Goal: Task Accomplishment & Management: Manage account settings

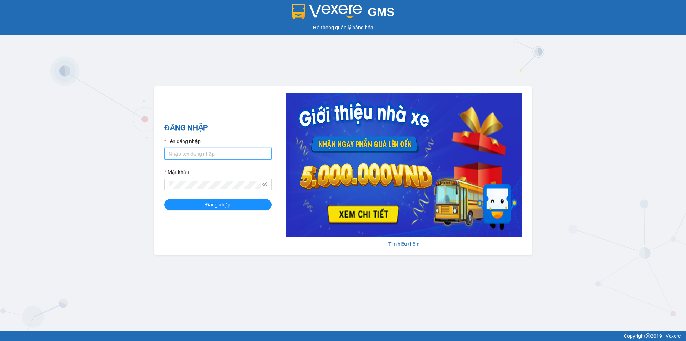
click at [170, 155] on input "Tên đăng nhập" at bounding box center [217, 153] width 107 height 11
type input "thanhvien.namhailimo"
click at [164, 199] on button "Đăng nhập" at bounding box center [217, 204] width 107 height 11
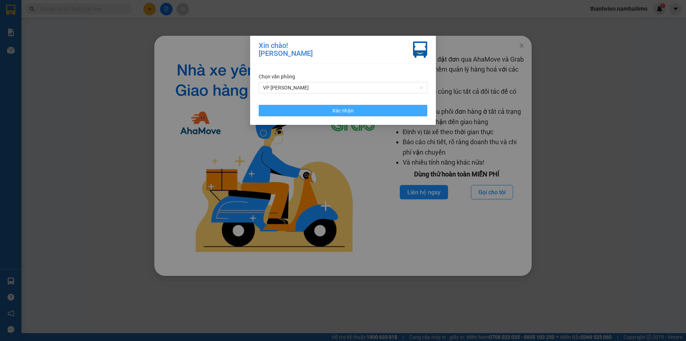
click at [314, 110] on button "Xác nhận" at bounding box center [343, 110] width 169 height 11
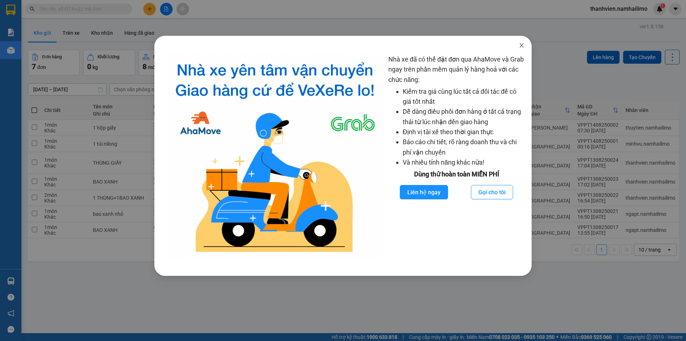
click at [526, 50] on span "Close" at bounding box center [522, 46] width 20 height 20
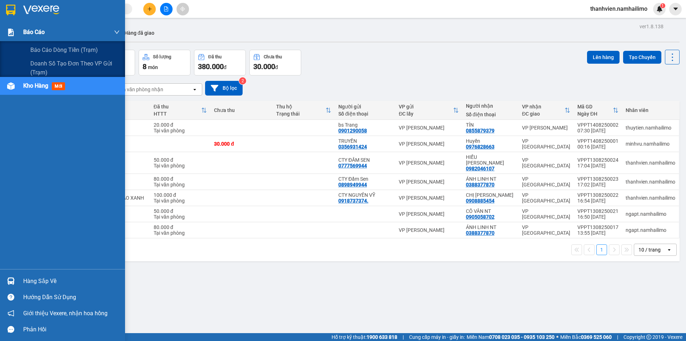
click at [31, 33] on span "Báo cáo" at bounding box center [33, 32] width 21 height 9
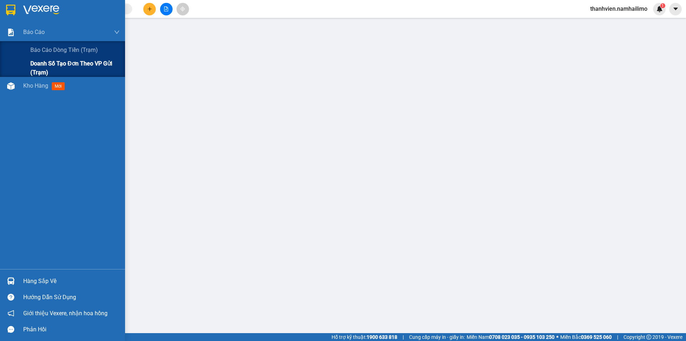
click at [56, 59] on span "Doanh số tạo đơn theo VP gửi (trạm)" at bounding box center [74, 68] width 89 height 18
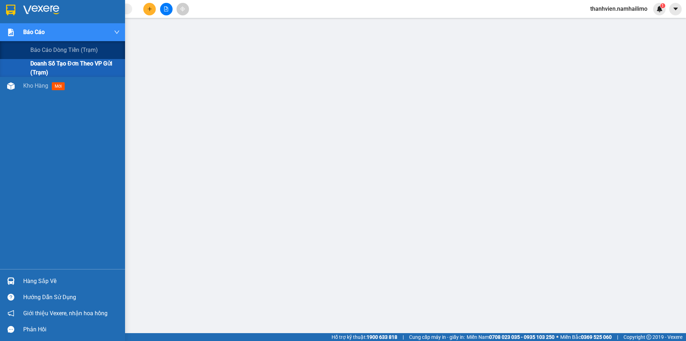
click at [47, 26] on div "Báo cáo" at bounding box center [71, 32] width 97 height 18
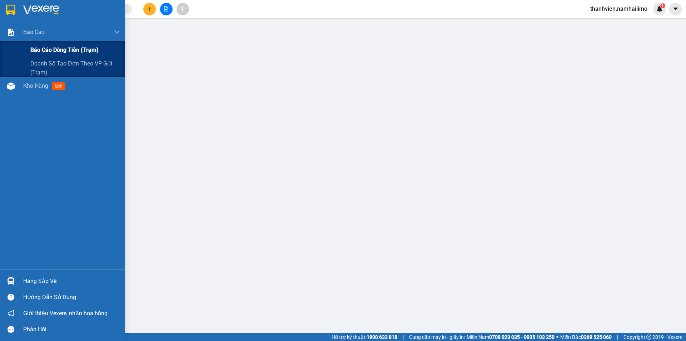
click at [57, 50] on span "Báo cáo dòng tiền (trạm)" at bounding box center [64, 49] width 68 height 9
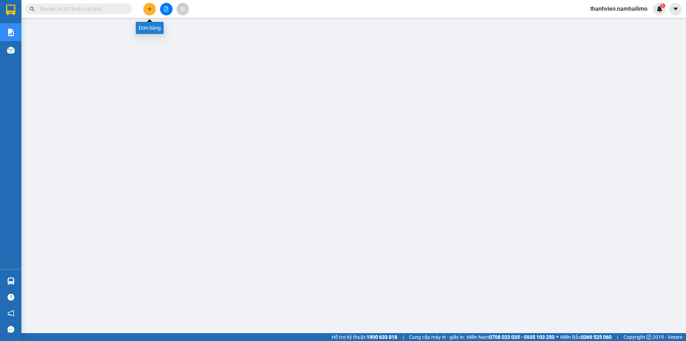
click at [146, 13] on button at bounding box center [149, 9] width 13 height 13
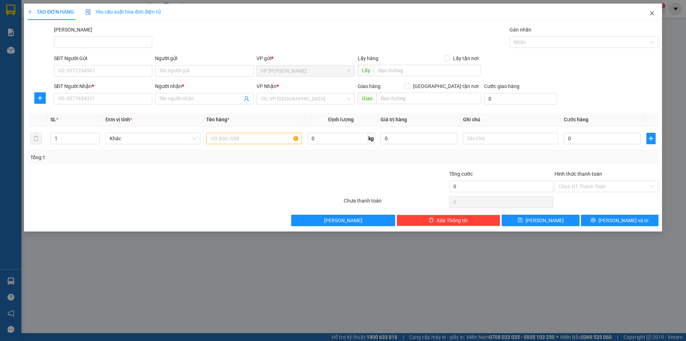
click at [648, 15] on span "Close" at bounding box center [652, 14] width 20 height 20
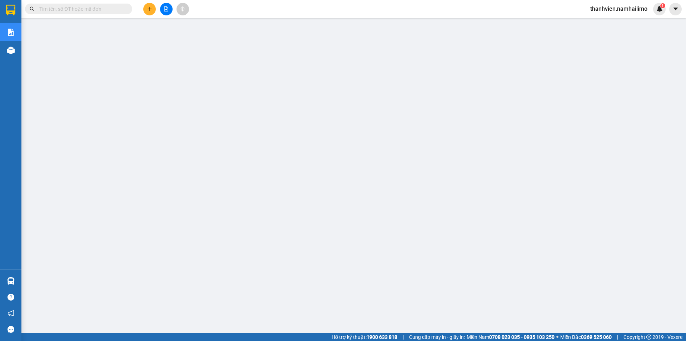
click at [117, 9] on input "text" at bounding box center [81, 9] width 84 height 8
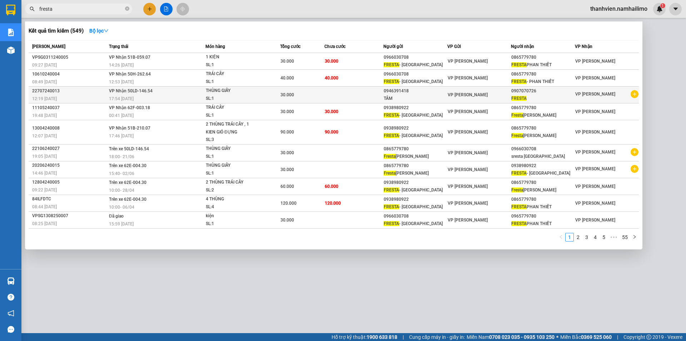
type input "fresta"
click at [635, 98] on span at bounding box center [635, 94] width 8 height 9
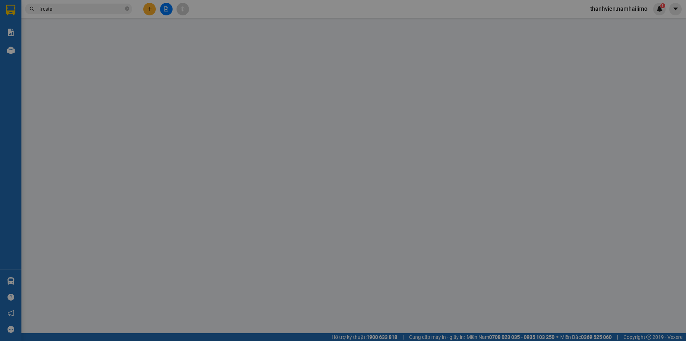
type input "0946391418"
type input "0907070726"
type input "30.000"
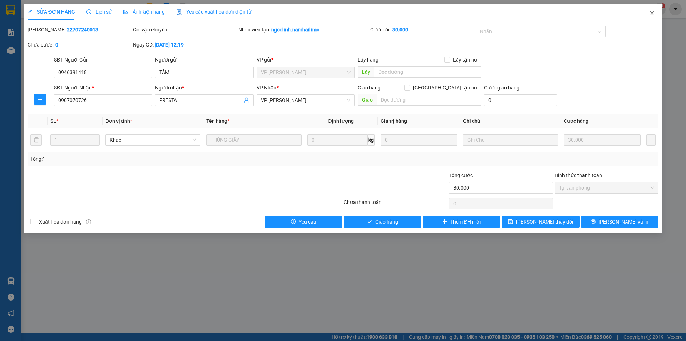
click at [650, 17] on span "Close" at bounding box center [652, 14] width 20 height 20
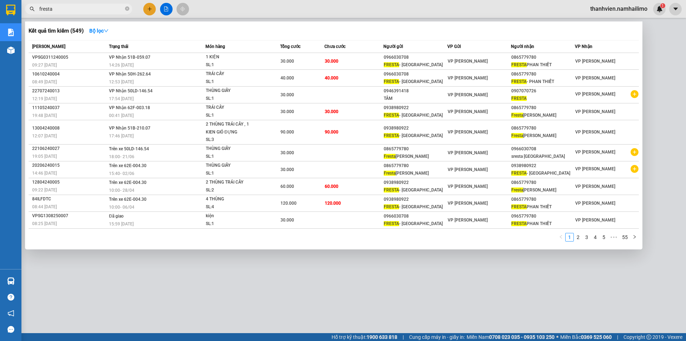
click at [84, 13] on input "fresta" at bounding box center [81, 9] width 84 height 8
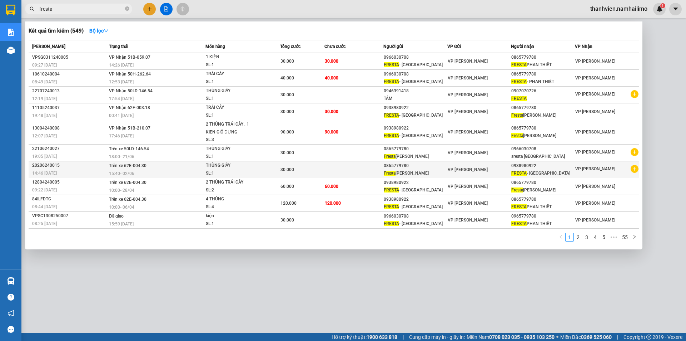
click at [635, 169] on icon "plus-circle" at bounding box center [635, 169] width 8 height 8
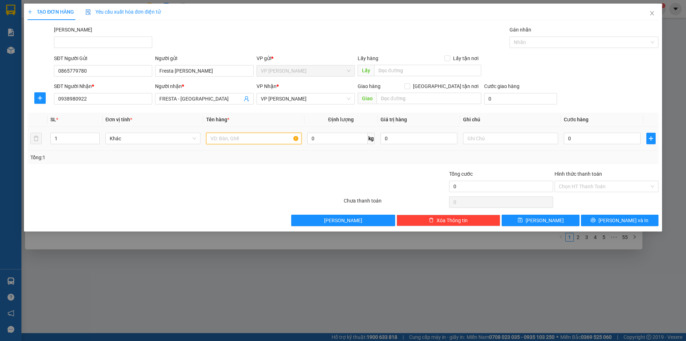
click at [256, 138] on input "text" at bounding box center [253, 138] width 95 height 11
type input "trái cây"
click at [589, 142] on input "0" at bounding box center [602, 138] width 77 height 11
type input "3"
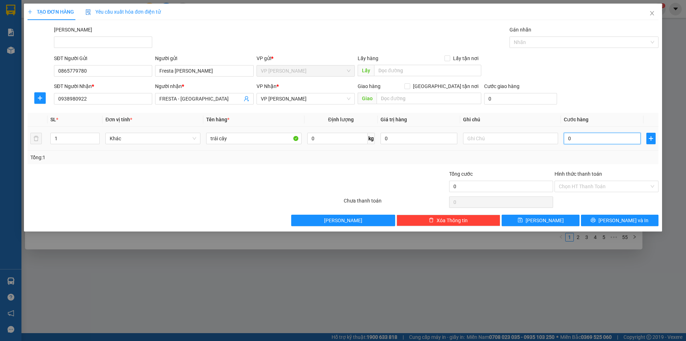
type input "3"
type input "30"
type input "30.000"
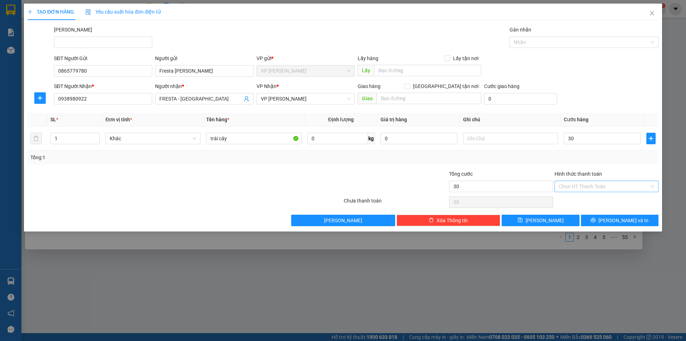
type input "30.000"
click at [607, 186] on input "Hình thức thanh toán" at bounding box center [604, 186] width 90 height 11
drag, startPoint x: 597, startPoint y: 199, endPoint x: 590, endPoint y: 218, distance: 19.8
click at [597, 201] on div "Tại văn phòng" at bounding box center [606, 201] width 95 height 8
type input "0"
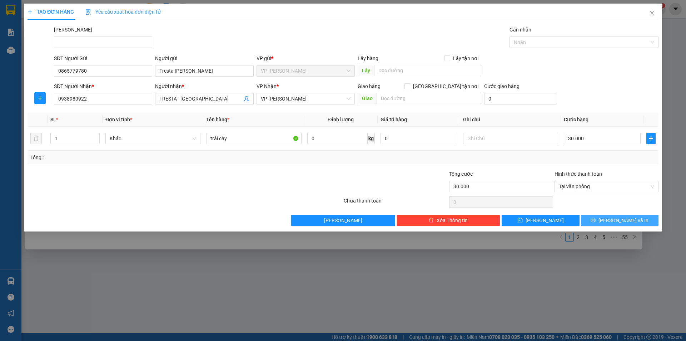
click at [616, 218] on span "[PERSON_NAME] và In" at bounding box center [624, 220] width 50 height 8
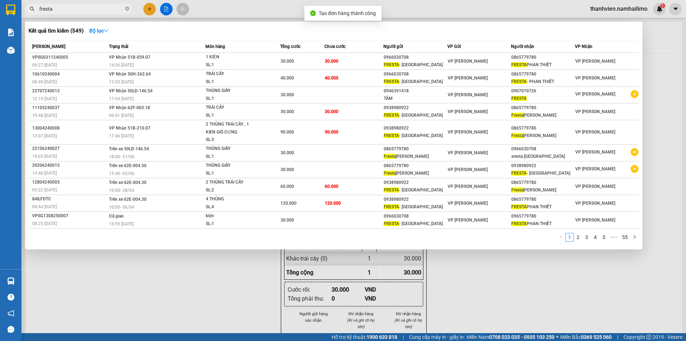
drag, startPoint x: 491, startPoint y: 290, endPoint x: 484, endPoint y: 289, distance: 6.9
click at [487, 289] on div at bounding box center [343, 170] width 686 height 341
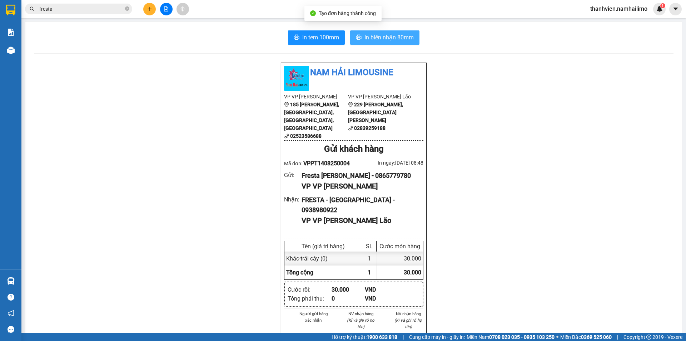
click at [388, 43] on button "In biên nhận 80mm" at bounding box center [384, 37] width 69 height 14
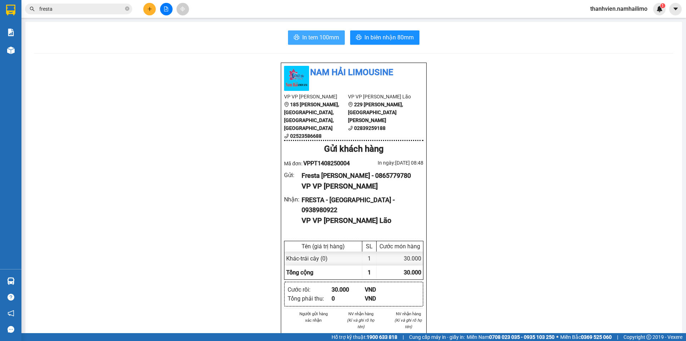
click at [324, 38] on span "In tem 100mm" at bounding box center [320, 37] width 37 height 9
click at [168, 11] on icon "file-add" at bounding box center [166, 8] width 5 height 5
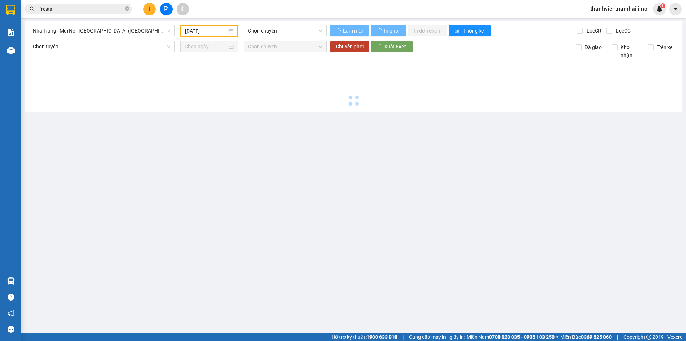
type input "[DATE]"
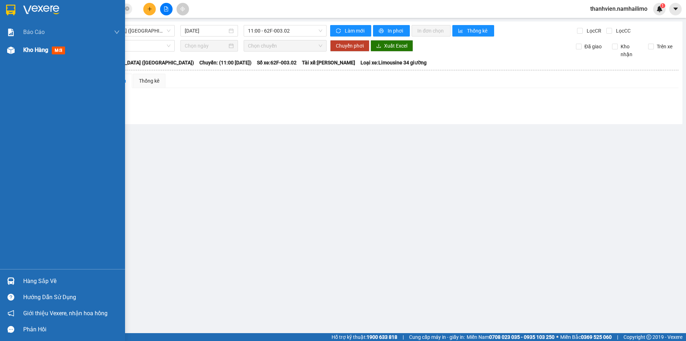
click at [27, 50] on span "Kho hàng" at bounding box center [35, 49] width 25 height 7
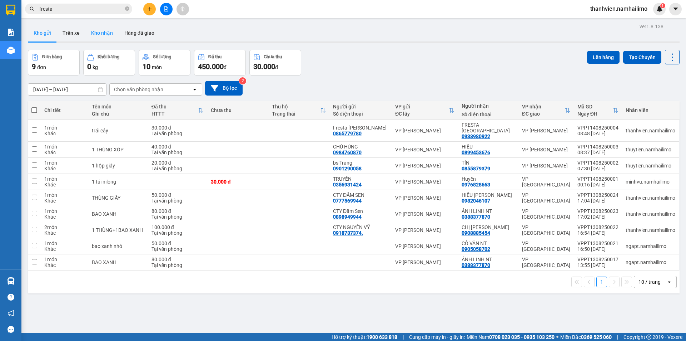
click at [106, 31] on button "Kho nhận" at bounding box center [101, 32] width 33 height 17
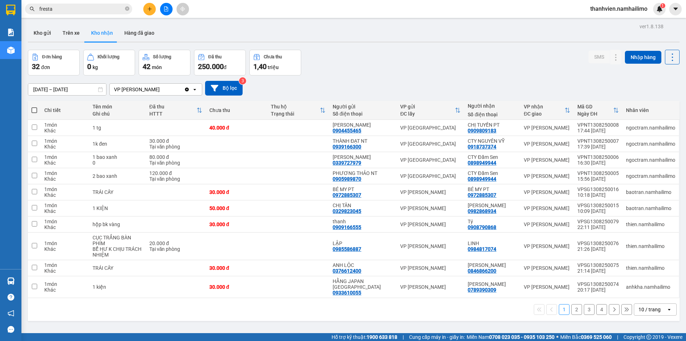
click at [572, 307] on button "2" at bounding box center [577, 309] width 11 height 11
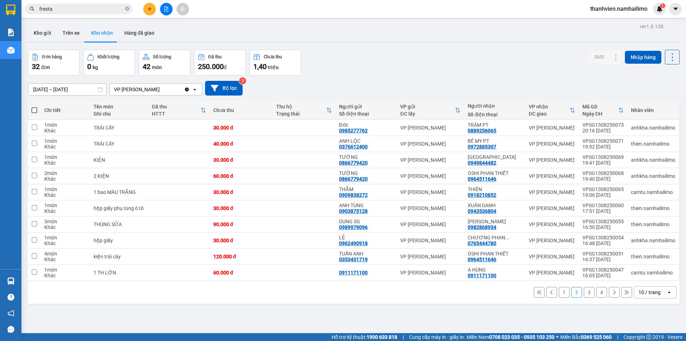
click at [587, 294] on button "3" at bounding box center [589, 292] width 11 height 11
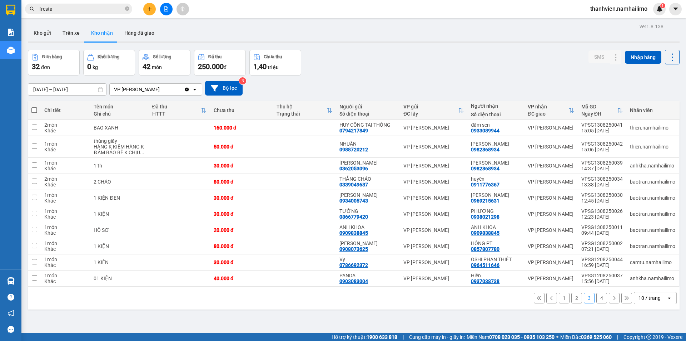
click at [597, 297] on button "4" at bounding box center [602, 297] width 11 height 11
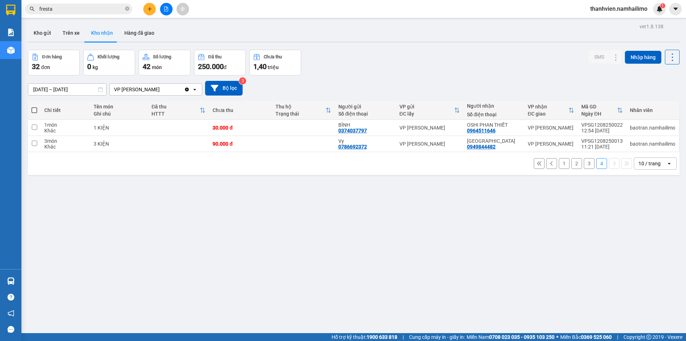
click at [584, 166] on button "3" at bounding box center [589, 163] width 11 height 11
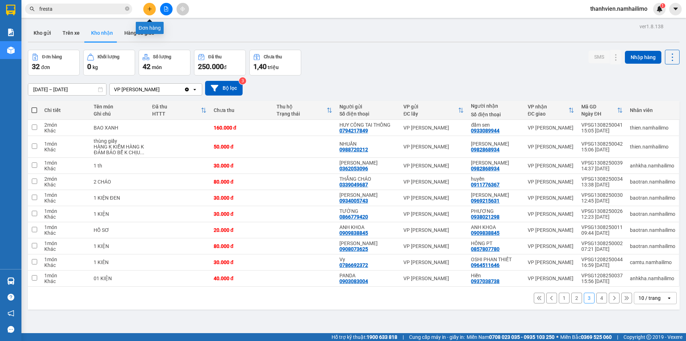
click at [147, 11] on icon "plus" at bounding box center [149, 8] width 5 height 5
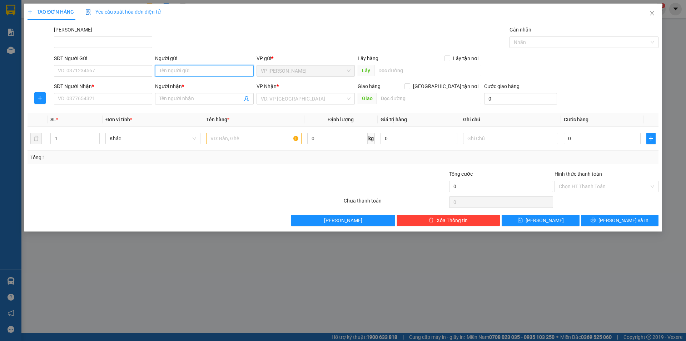
click at [168, 70] on input "Người gửi" at bounding box center [204, 70] width 98 height 11
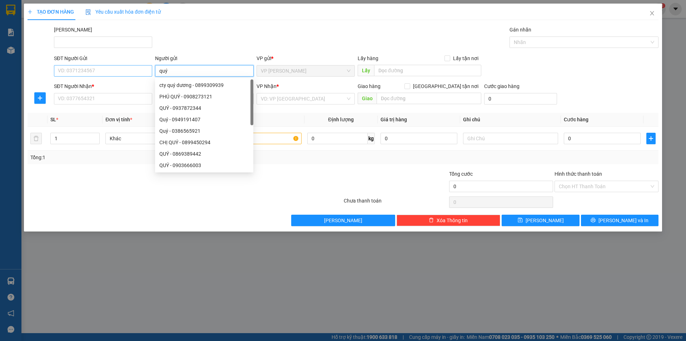
type input "quý"
click at [144, 75] on input "SĐT Người Gửi" at bounding box center [103, 70] width 98 height 11
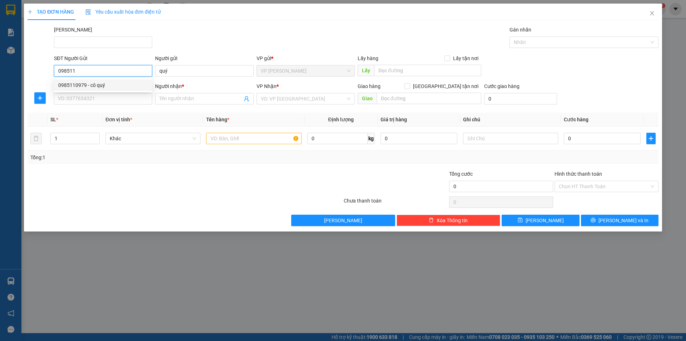
click at [150, 82] on div "0985110979 - cô quý" at bounding box center [103, 84] width 98 height 11
type input "0985110979"
type input "cô quý"
type input "0388384299"
type input "TRINH"
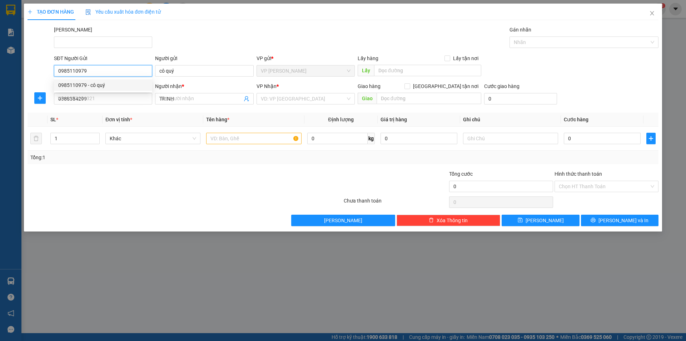
type input "40.000"
type input "0985110979"
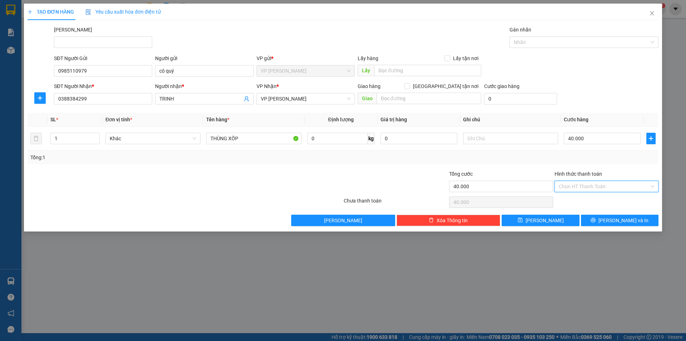
click at [591, 186] on input "Hình thức thanh toán" at bounding box center [604, 186] width 90 height 11
drag, startPoint x: 590, startPoint y: 202, endPoint x: 588, endPoint y: 198, distance: 4.0
click at [589, 201] on div "Tại văn phòng" at bounding box center [606, 201] width 95 height 8
type input "0"
click at [596, 222] on icon "printer" at bounding box center [593, 219] width 5 height 5
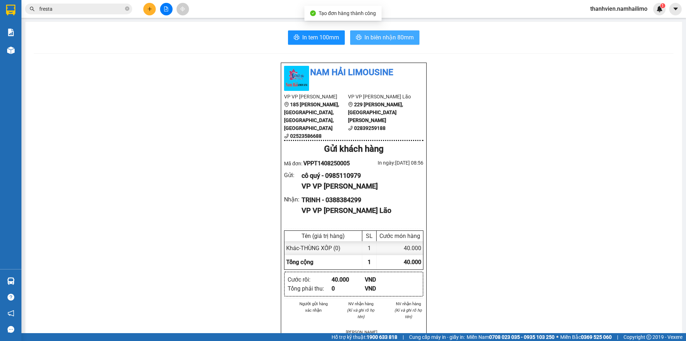
click at [383, 36] on span "In biên nhận 80mm" at bounding box center [389, 37] width 49 height 9
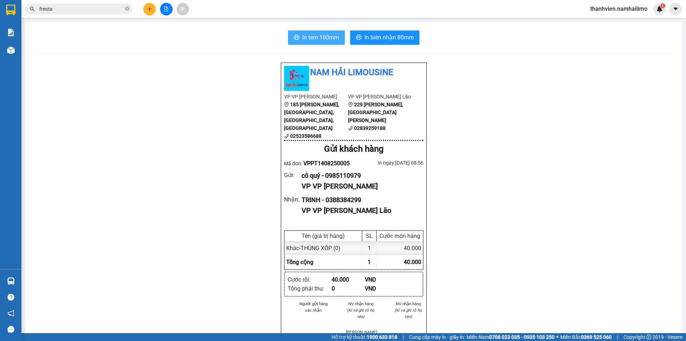
click at [331, 40] on span "In tem 100mm" at bounding box center [320, 37] width 37 height 9
click at [145, 8] on button at bounding box center [149, 9] width 13 height 13
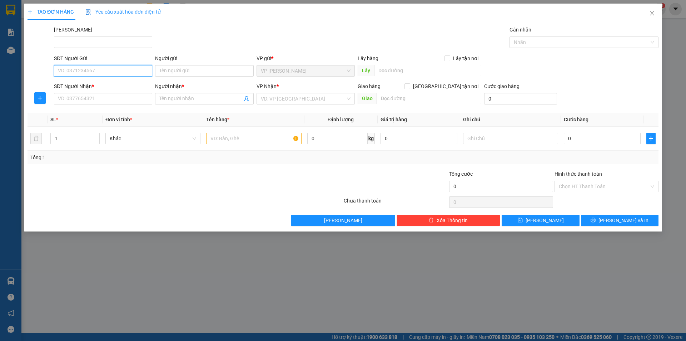
click at [115, 70] on input "SĐT Người Gửi" at bounding box center [103, 70] width 98 height 11
type input "0775003010"
click at [115, 87] on div "0775003010 - [GEOGRAPHIC_DATA]" at bounding box center [103, 85] width 90 height 8
type input "[PERSON_NAME]"
type input "0372494578"
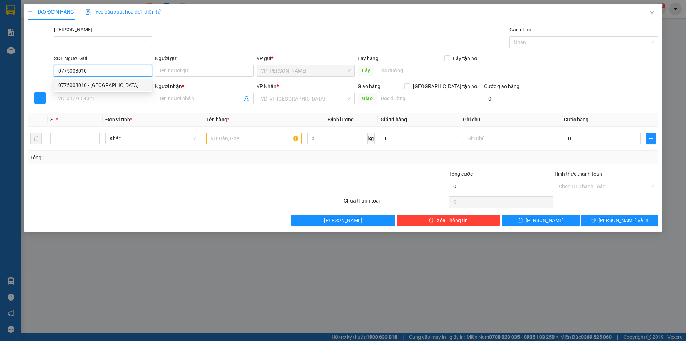
type input "LUÂN"
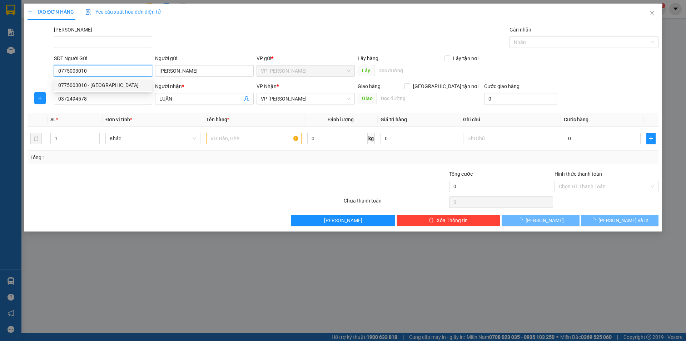
type input "20.000"
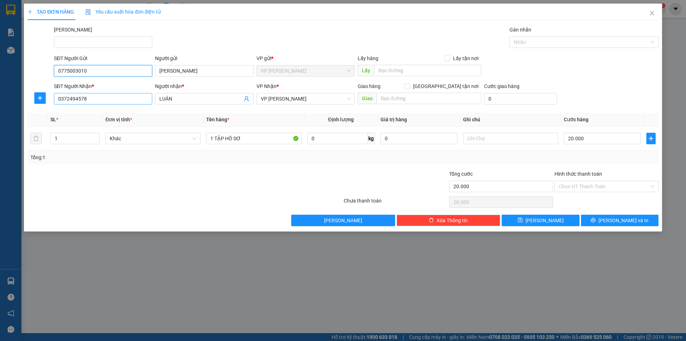
type input "0775003010"
click at [124, 99] on input "0372494578" at bounding box center [103, 98] width 98 height 11
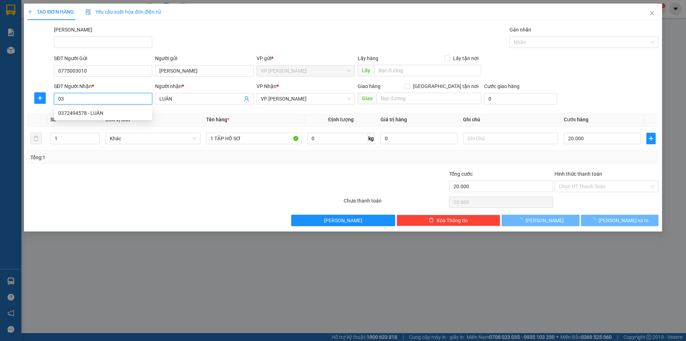
type input "0"
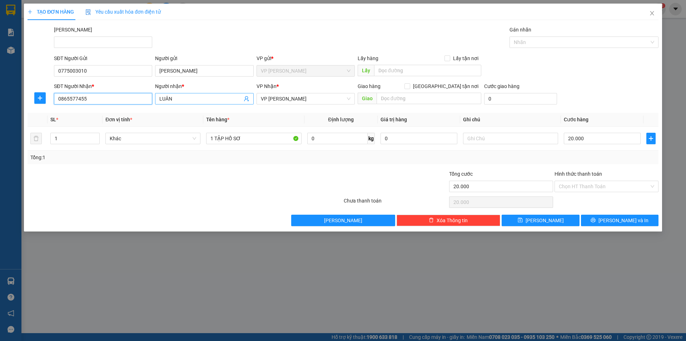
type input "0865577455"
click at [190, 102] on input "LUÂN" at bounding box center [200, 99] width 83 height 8
type input "L"
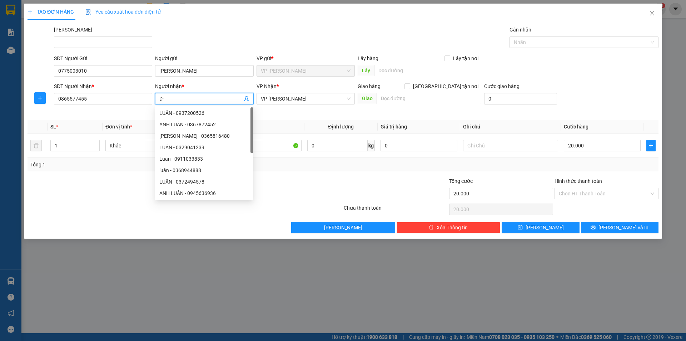
type input "D"
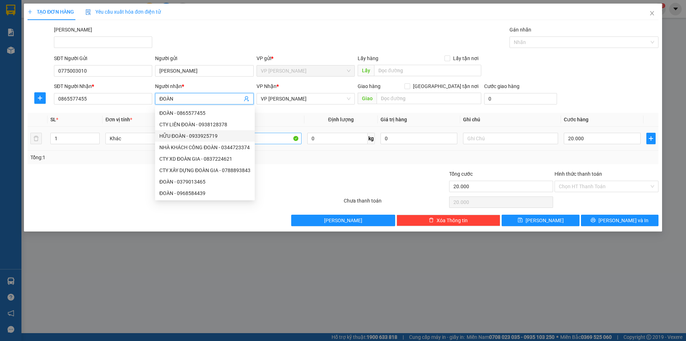
type input "ĐOÀN"
click at [271, 143] on input "1 TẬP HỒ SƠ" at bounding box center [253, 138] width 95 height 11
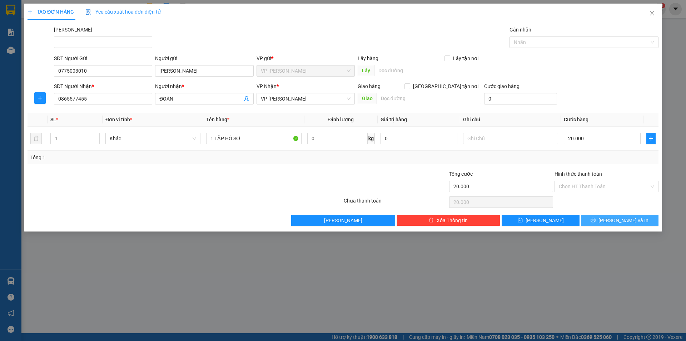
click at [605, 220] on button "[PERSON_NAME] và In" at bounding box center [620, 219] width 78 height 11
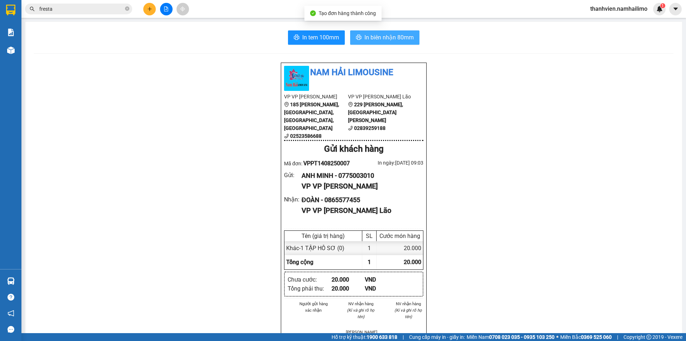
click at [403, 37] on span "In biên nhận 80mm" at bounding box center [389, 37] width 49 height 9
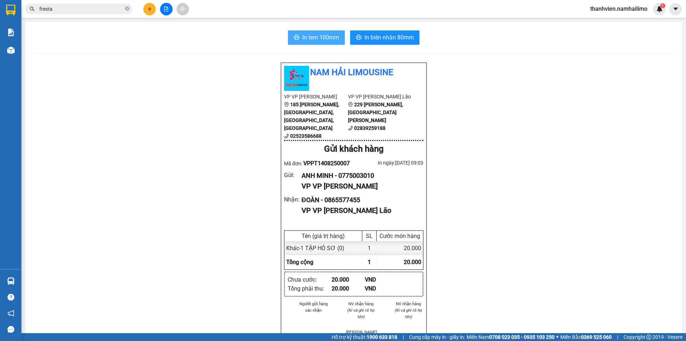
click at [325, 39] on span "In tem 100mm" at bounding box center [320, 37] width 37 height 9
click at [150, 10] on icon "plus" at bounding box center [149, 8] width 5 height 5
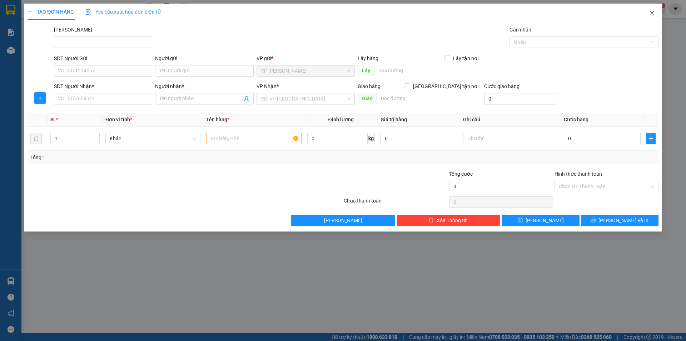
click at [655, 17] on span "Close" at bounding box center [652, 14] width 20 height 20
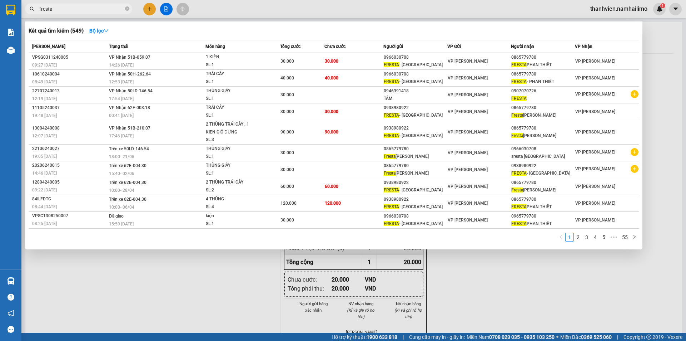
click at [98, 12] on input "fresta" at bounding box center [81, 9] width 84 height 8
type input "f"
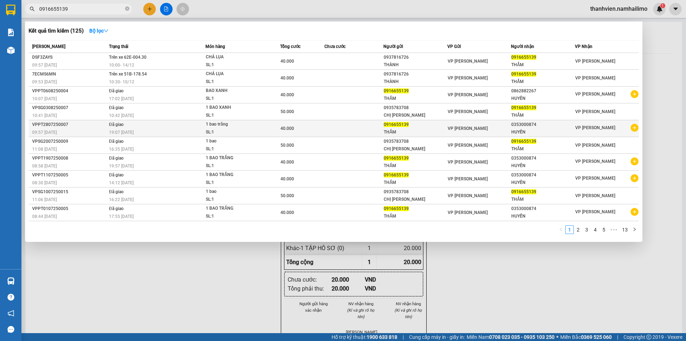
type input "0916655139"
click at [635, 128] on icon "plus-circle" at bounding box center [635, 128] width 8 height 8
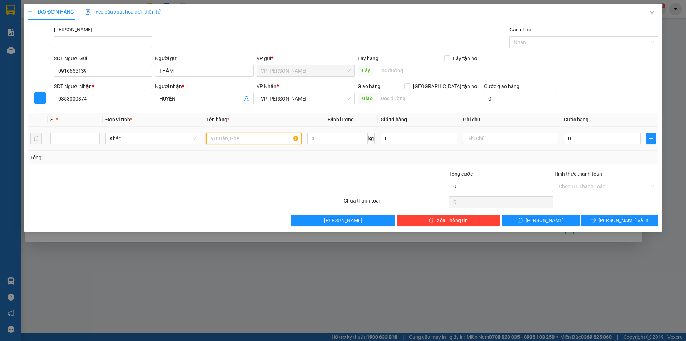
click at [226, 140] on input "text" at bounding box center [253, 138] width 95 height 11
type input "BAO TRẮNG"
click at [584, 141] on input "0" at bounding box center [602, 138] width 77 height 11
type input "4"
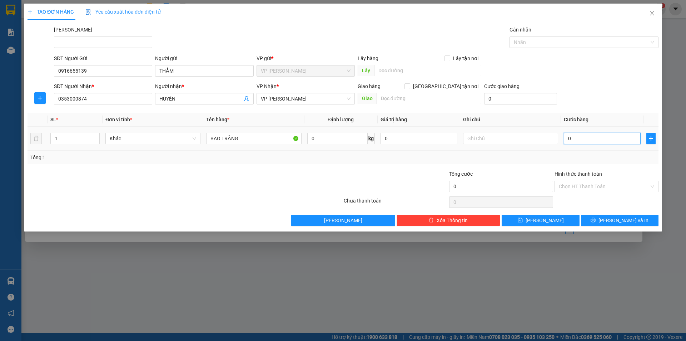
type input "4"
type input "40"
type input "40.000"
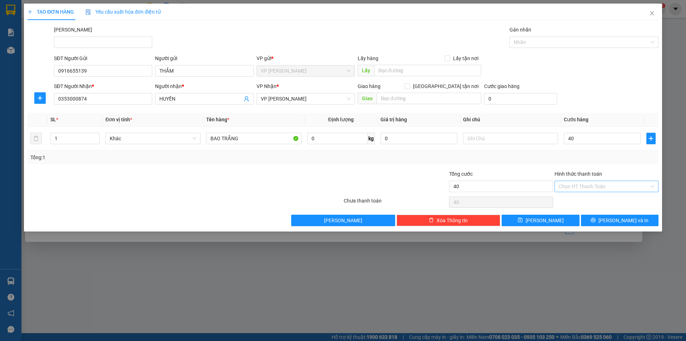
type input "40.000"
click at [595, 184] on input "Hình thức thanh toán" at bounding box center [604, 186] width 90 height 11
click at [592, 201] on div "Tại văn phòng" at bounding box center [606, 201] width 95 height 8
type input "0"
drag, startPoint x: 598, startPoint y: 219, endPoint x: 599, endPoint y: 214, distance: 5.4
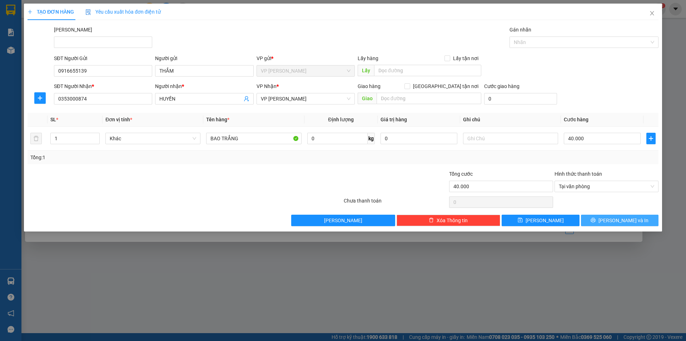
click at [599, 218] on button "[PERSON_NAME] và In" at bounding box center [620, 219] width 78 height 11
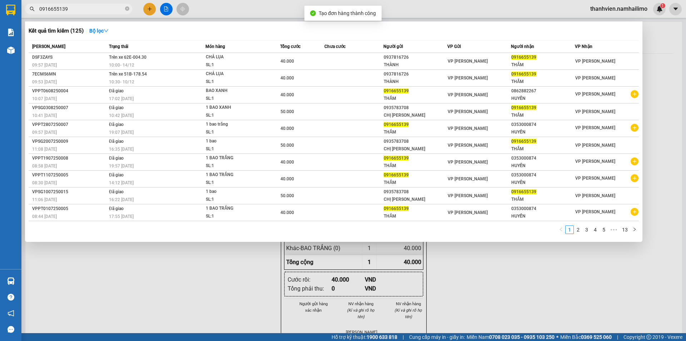
drag, startPoint x: 520, startPoint y: 278, endPoint x: 519, endPoint y: 273, distance: 5.4
click at [520, 276] on div at bounding box center [343, 170] width 686 height 341
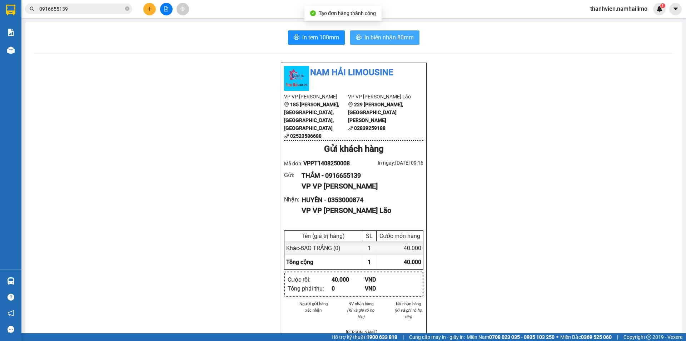
click at [395, 36] on span "In biên nhận 80mm" at bounding box center [389, 37] width 49 height 9
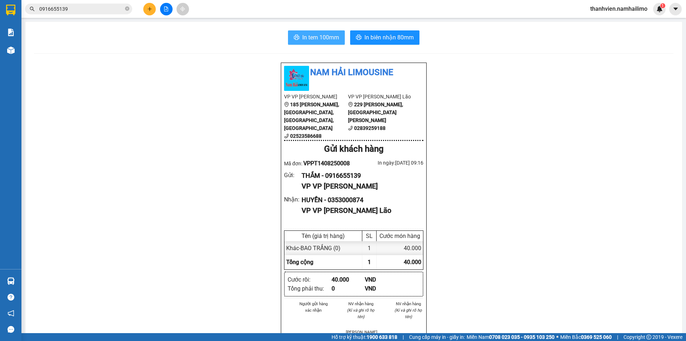
click at [326, 34] on span "In tem 100mm" at bounding box center [320, 37] width 37 height 9
click at [167, 10] on icon "file-add" at bounding box center [166, 8] width 5 height 5
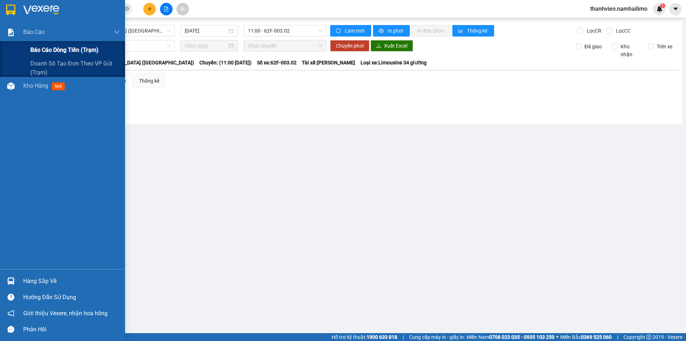
click at [51, 55] on div "Báo cáo dòng tiền (trạm)" at bounding box center [74, 50] width 89 height 18
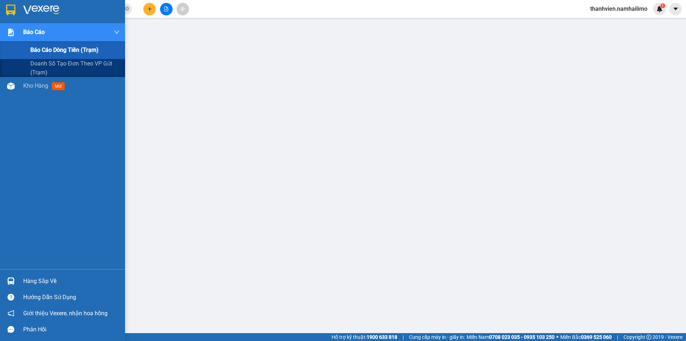
click at [9, 31] on img at bounding box center [11, 33] width 8 height 8
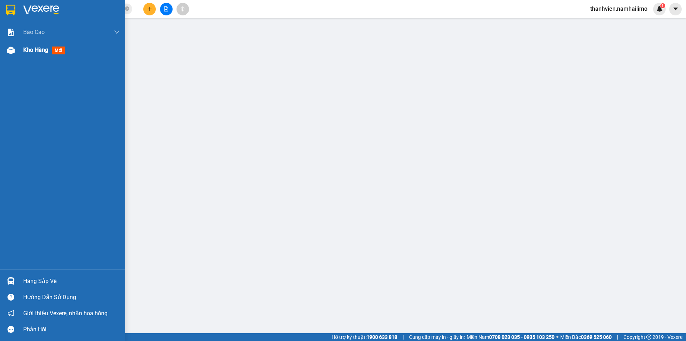
click at [58, 51] on span "mới" at bounding box center [58, 50] width 13 height 8
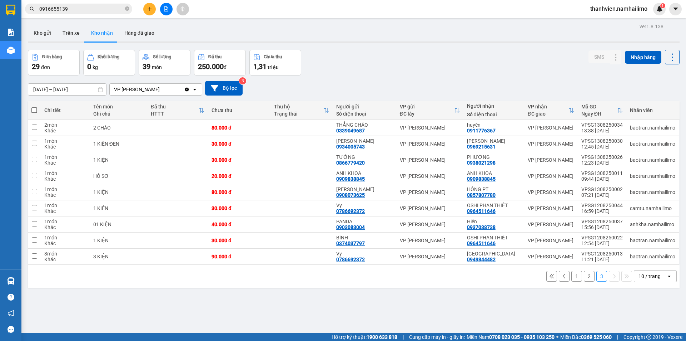
click at [584, 276] on button "2" at bounding box center [589, 276] width 11 height 11
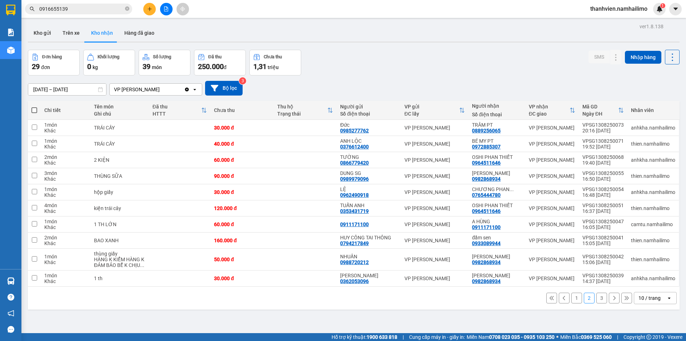
click at [597, 300] on button "3" at bounding box center [602, 297] width 11 height 11
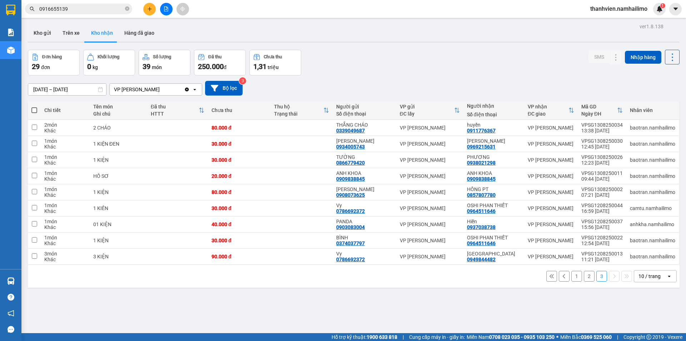
click at [584, 276] on button "2" at bounding box center [589, 276] width 11 height 11
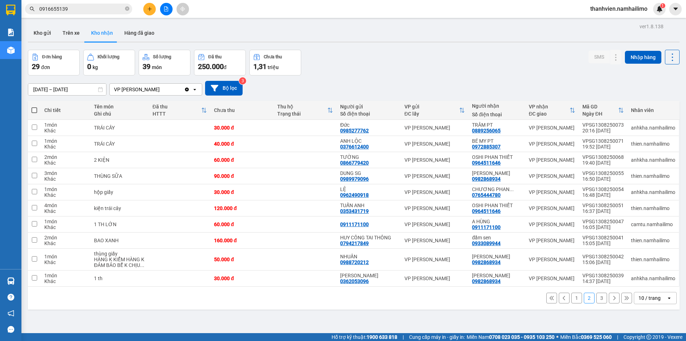
click at [573, 298] on button "1" at bounding box center [577, 297] width 11 height 11
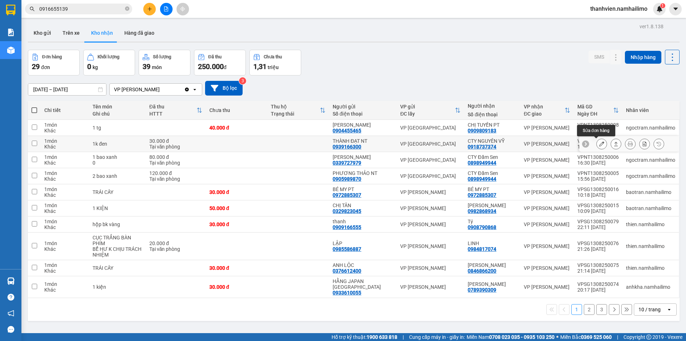
click at [600, 145] on icon at bounding box center [602, 143] width 5 height 5
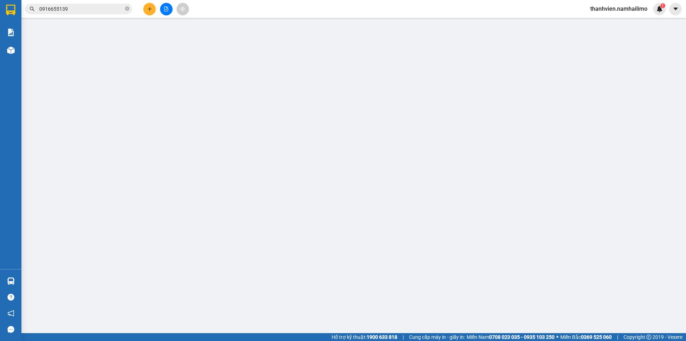
type input "0939166300"
type input "THÀNH ĐẠT NT"
type input "0918737374"
type input "CTY NGUYÊN VỸ"
type input "30.000"
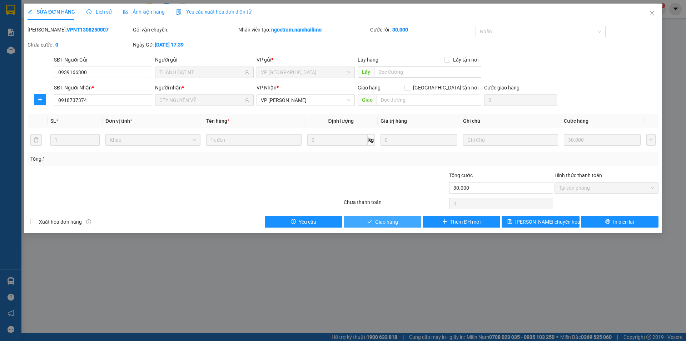
click at [383, 223] on span "Giao hàng" at bounding box center [386, 222] width 23 height 8
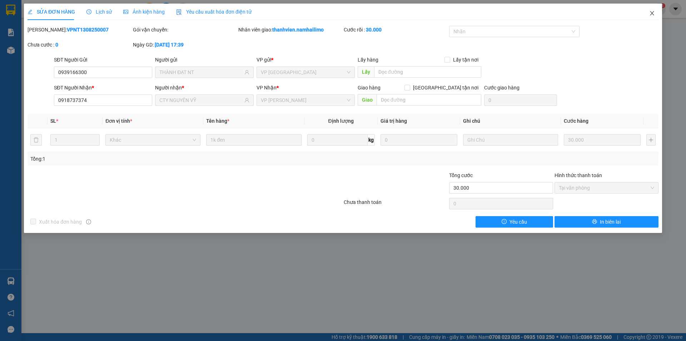
click at [653, 16] on icon "close" at bounding box center [653, 13] width 6 height 6
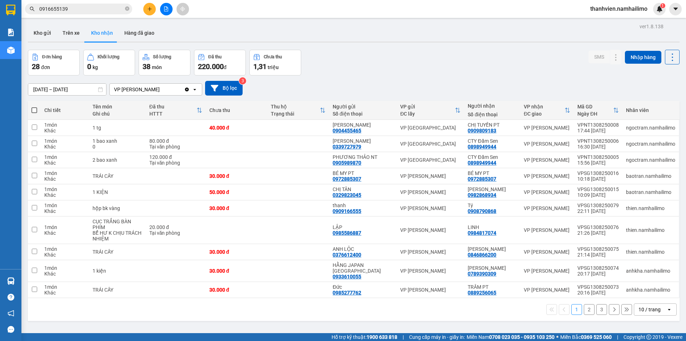
click at [585, 305] on button "2" at bounding box center [589, 309] width 11 height 11
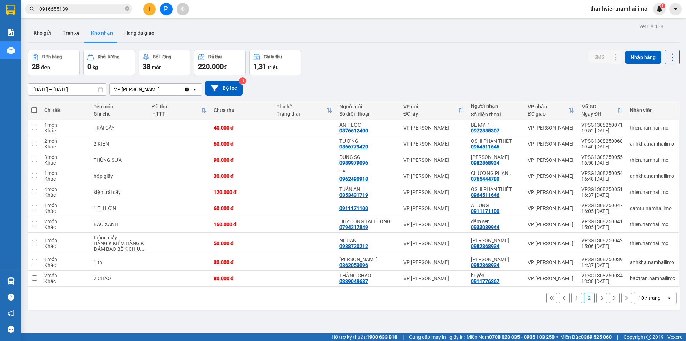
click at [597, 299] on button "3" at bounding box center [602, 297] width 11 height 11
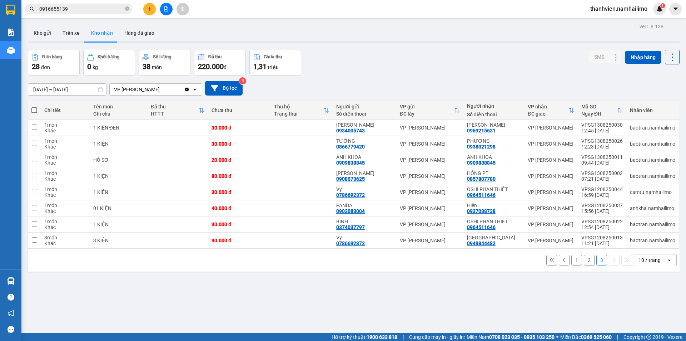
click at [585, 262] on button "2" at bounding box center [589, 260] width 11 height 11
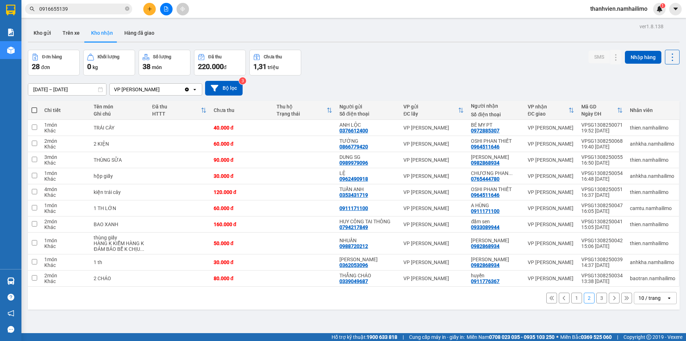
click at [572, 299] on button "1" at bounding box center [577, 297] width 11 height 11
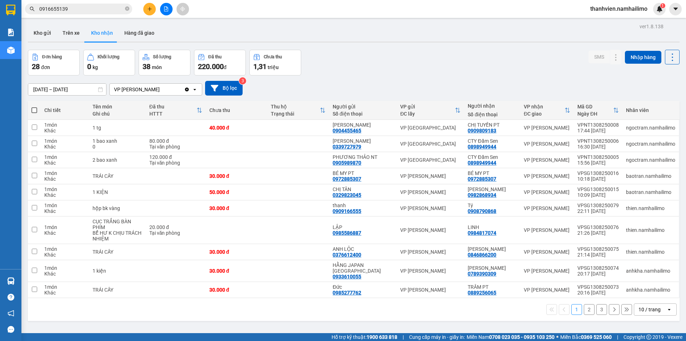
click at [586, 305] on button "2" at bounding box center [589, 309] width 11 height 11
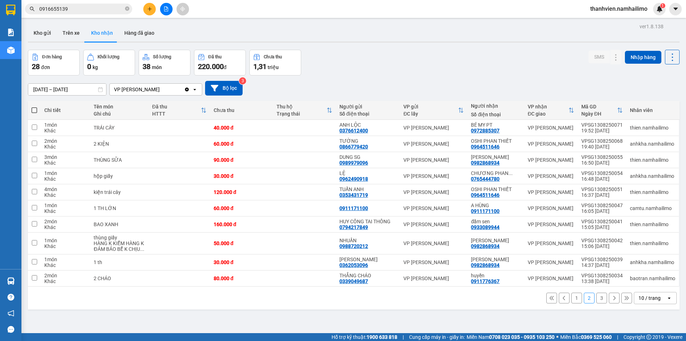
click at [597, 300] on button "3" at bounding box center [602, 297] width 11 height 11
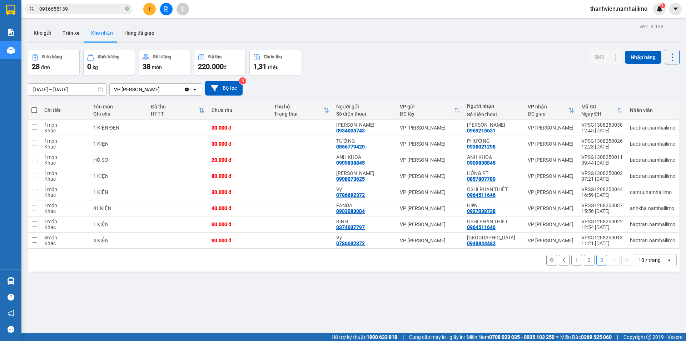
click at [82, 16] on div "Kết quả tìm kiếm ( 125 ) Bộ lọc Mã ĐH Trạng thái Món hàng Tổng cước Chưa cước N…" at bounding box center [343, 9] width 686 height 18
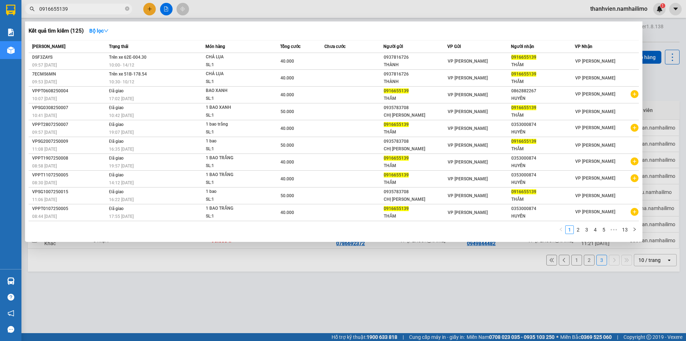
click at [84, 11] on input "0916655139" at bounding box center [81, 9] width 84 height 8
type input "0"
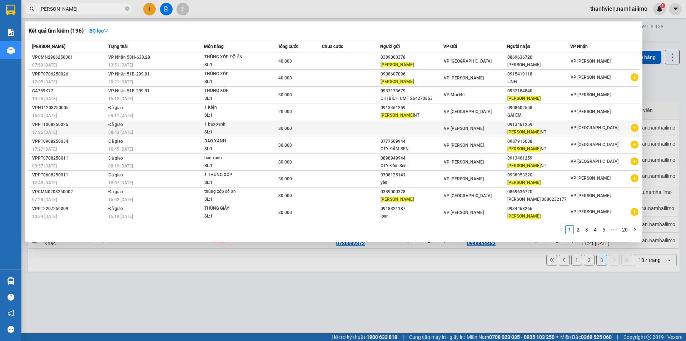
type input "[PERSON_NAME]"
click at [635, 128] on icon "plus-circle" at bounding box center [635, 128] width 8 height 8
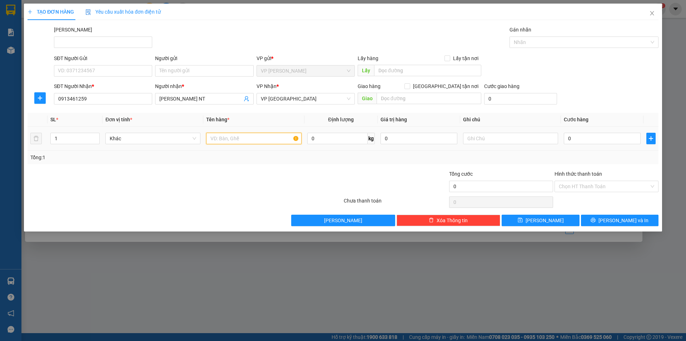
click at [271, 137] on input "text" at bounding box center [253, 138] width 95 height 11
type input "THÙNG TRẮNG"
click at [593, 141] on input "0" at bounding box center [602, 138] width 77 height 11
type input "1"
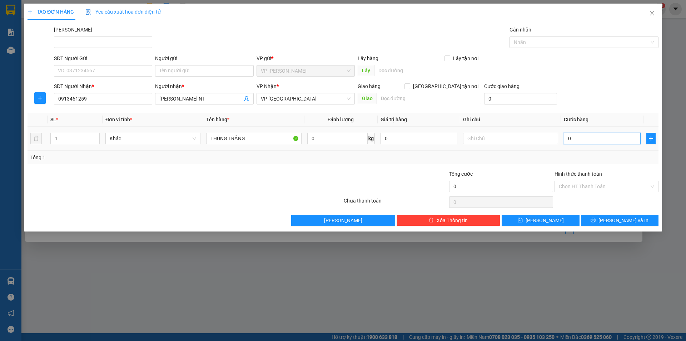
type input "1"
type input "0"
type input "04"
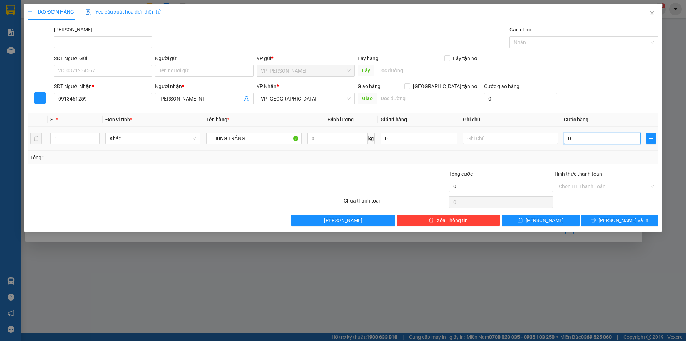
type input "4"
type input "040"
type input "40"
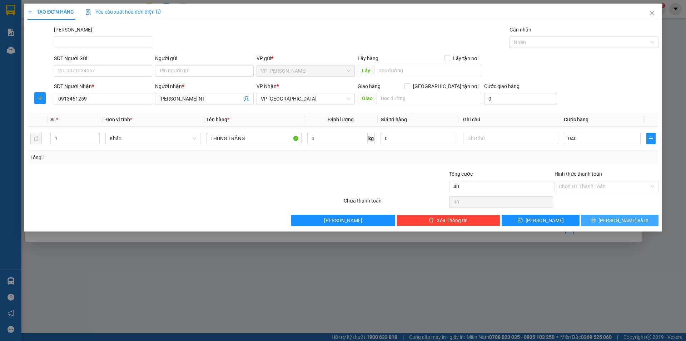
type input "40.000"
click at [630, 222] on span "[PERSON_NAME] và In" at bounding box center [624, 220] width 50 height 8
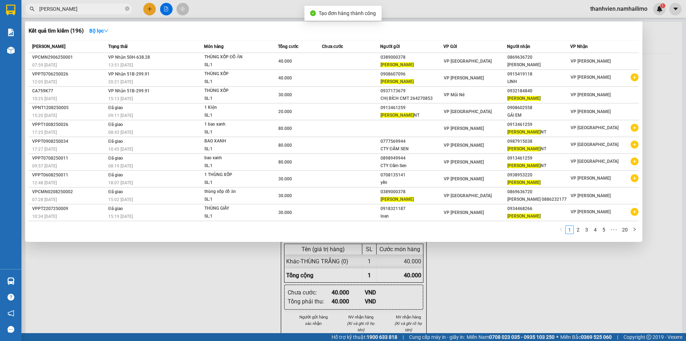
drag, startPoint x: 526, startPoint y: 289, endPoint x: 525, endPoint y: 283, distance: 6.1
click at [526, 289] on div at bounding box center [343, 170] width 686 height 341
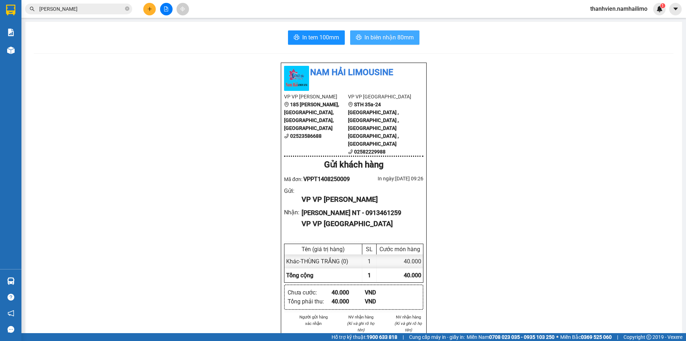
click at [404, 33] on button "In biên nhận 80mm" at bounding box center [384, 37] width 69 height 14
click at [313, 43] on button "In tem 100mm" at bounding box center [316, 37] width 57 height 14
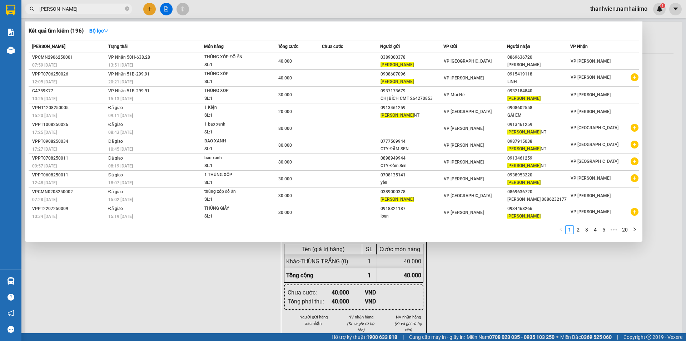
click at [79, 12] on input "[PERSON_NAME]" at bounding box center [81, 9] width 84 height 8
type input "K"
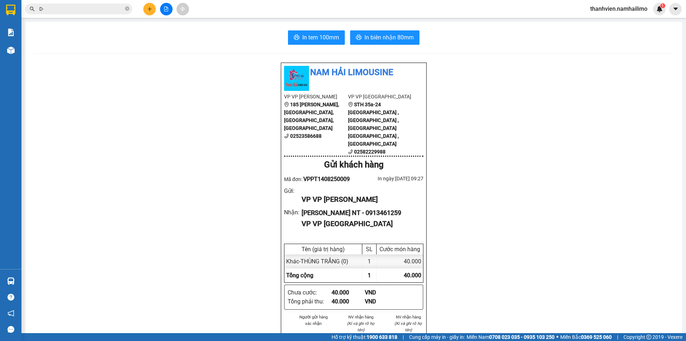
type input "D"
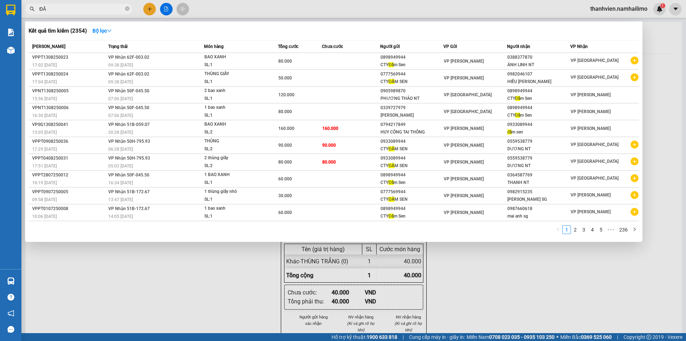
type input "Đ"
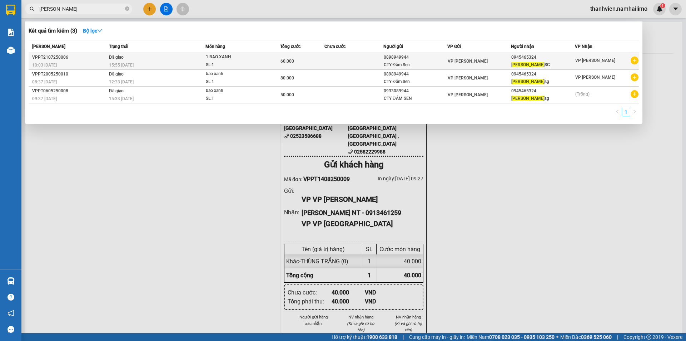
type input "[PERSON_NAME]"
click at [632, 63] on icon "plus-circle" at bounding box center [635, 60] width 8 height 8
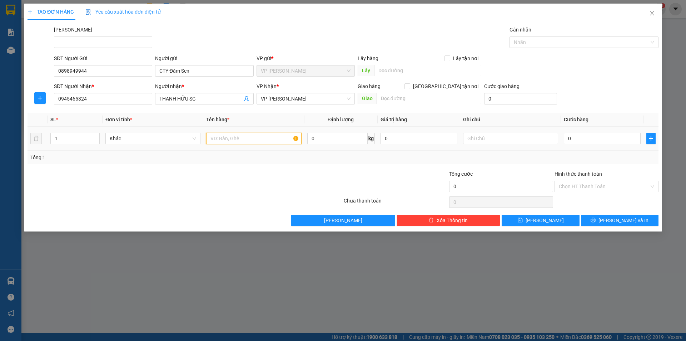
click at [232, 138] on input "text" at bounding box center [253, 138] width 95 height 11
type input "THÙNG GIẤY"
click at [597, 138] on input "0" at bounding box center [602, 138] width 77 height 11
type input "4"
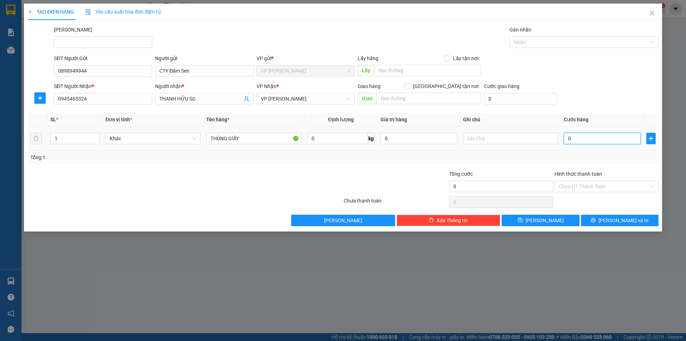
type input "4"
type input "40"
type input "40.000"
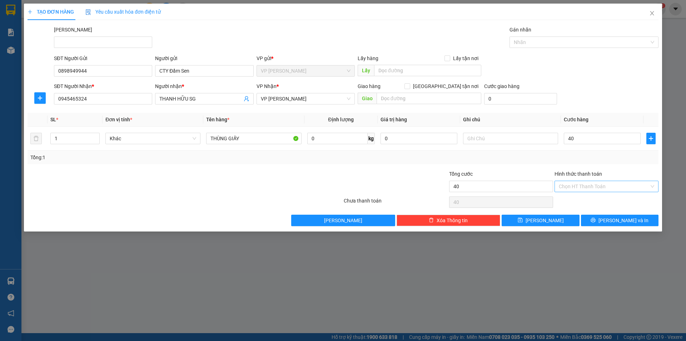
type input "40.000"
click at [597, 185] on input "Hình thức thanh toán" at bounding box center [604, 186] width 90 height 11
click at [595, 201] on div "Tại văn phòng" at bounding box center [606, 201] width 95 height 8
type input "0"
click at [629, 223] on span "[PERSON_NAME] và In" at bounding box center [624, 220] width 50 height 8
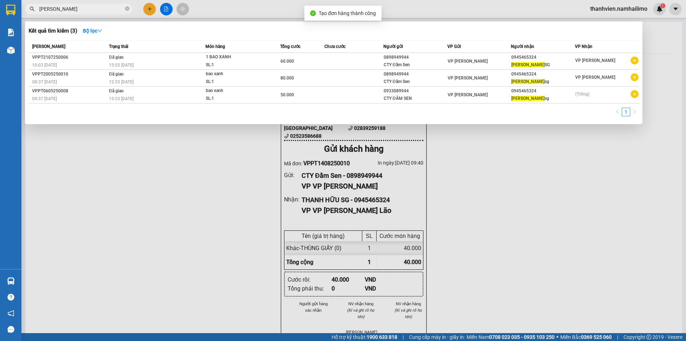
click at [487, 216] on div at bounding box center [343, 170] width 686 height 341
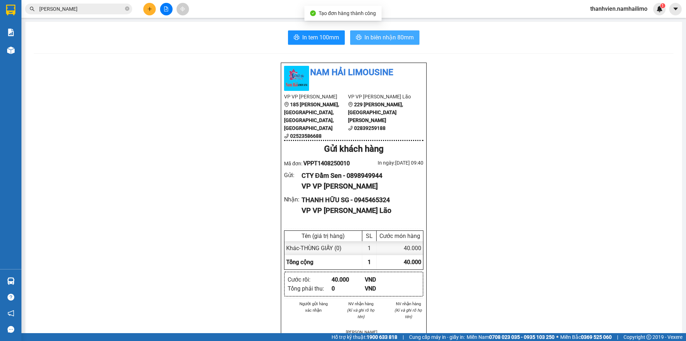
click at [377, 41] on span "In biên nhận 80mm" at bounding box center [389, 37] width 49 height 9
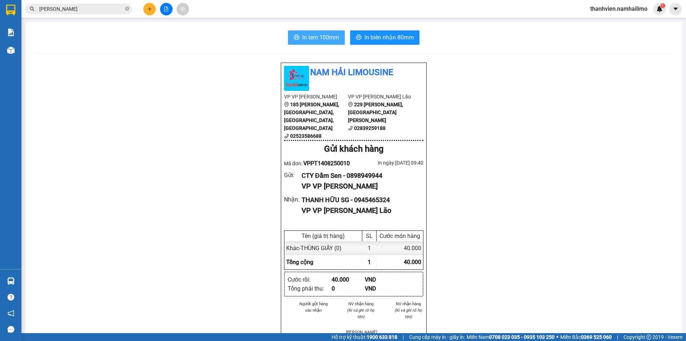
click at [335, 38] on span "In tem 100mm" at bounding box center [320, 37] width 37 height 9
click at [94, 9] on input "[PERSON_NAME]" at bounding box center [81, 9] width 84 height 8
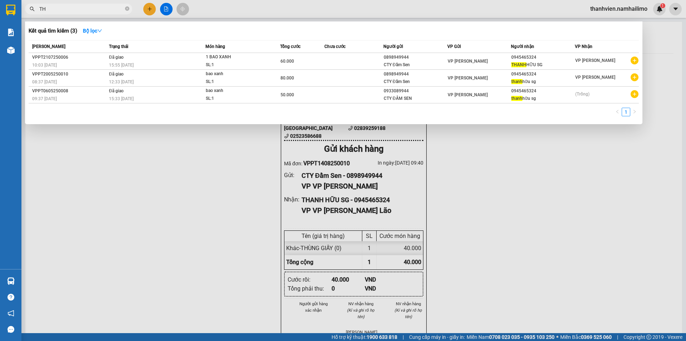
type input "T"
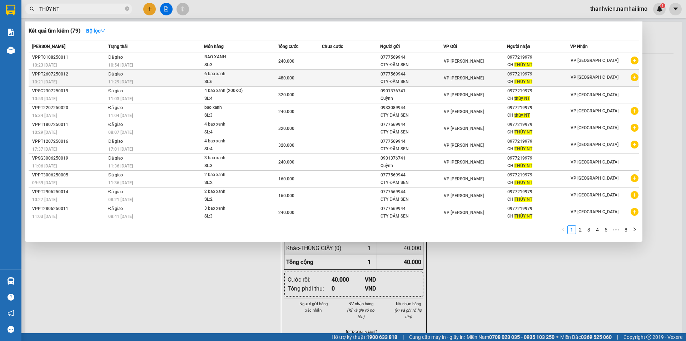
type input "THỦY NT"
click at [637, 80] on icon "plus-circle" at bounding box center [635, 77] width 8 height 8
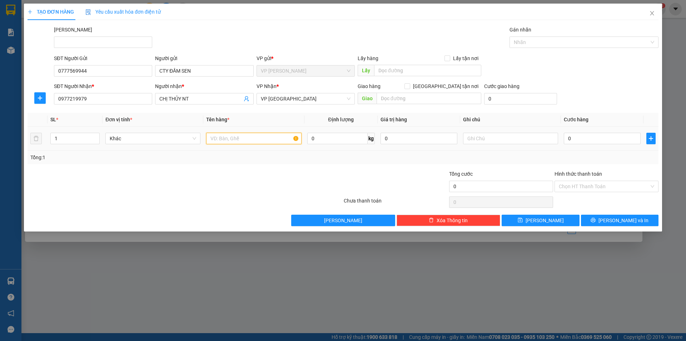
click at [270, 142] on input "text" at bounding box center [253, 138] width 95 height 11
type input "BAO XANH"
click at [582, 139] on input "0" at bounding box center [602, 138] width 77 height 11
type input "8"
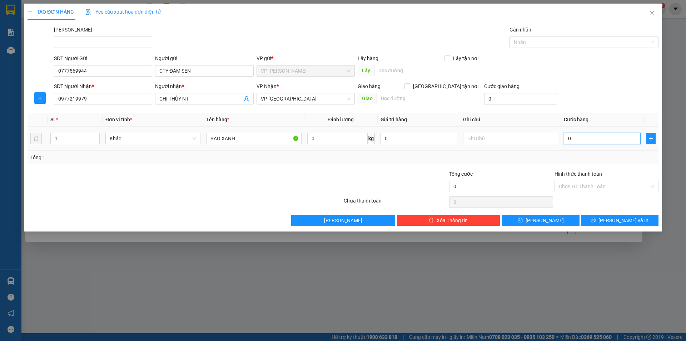
type input "8"
type input "80"
type input "80.000"
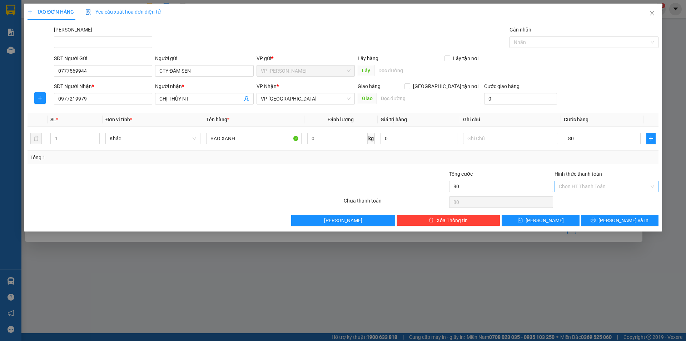
type input "80.000"
click at [620, 186] on input "Hình thức thanh toán" at bounding box center [604, 186] width 90 height 11
click at [610, 200] on div "Tại văn phòng" at bounding box center [606, 201] width 95 height 8
type input "0"
click at [596, 222] on icon "printer" at bounding box center [593, 219] width 5 height 5
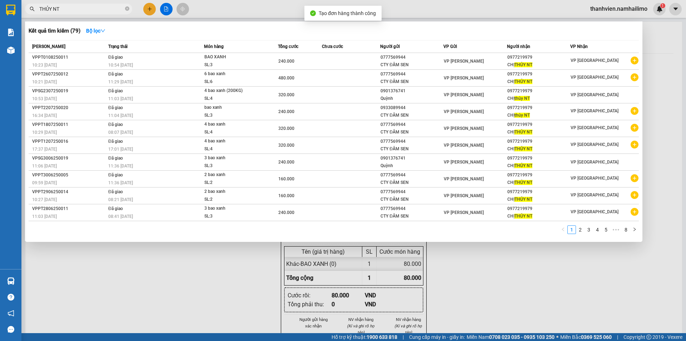
drag, startPoint x: 533, startPoint y: 291, endPoint x: 494, endPoint y: 220, distance: 80.5
click at [534, 280] on div at bounding box center [343, 170] width 686 height 341
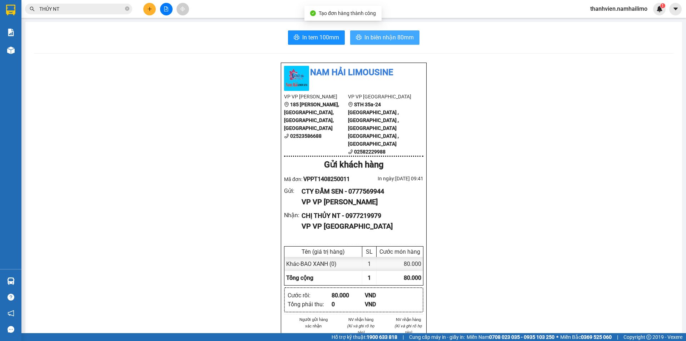
click at [382, 38] on span "In biên nhận 80mm" at bounding box center [389, 37] width 49 height 9
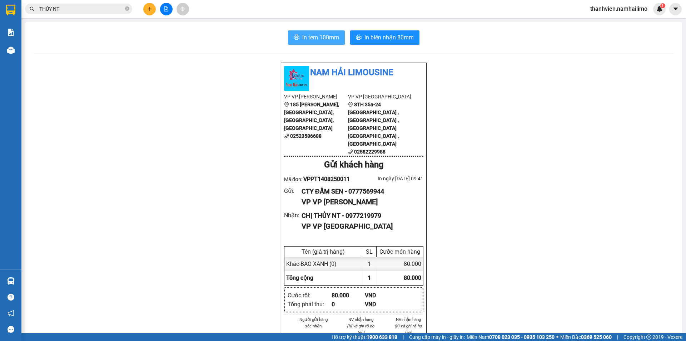
click at [302, 35] on span "In tem 100mm" at bounding box center [320, 37] width 37 height 9
click at [75, 11] on input "THỦY NT" at bounding box center [81, 9] width 84 height 8
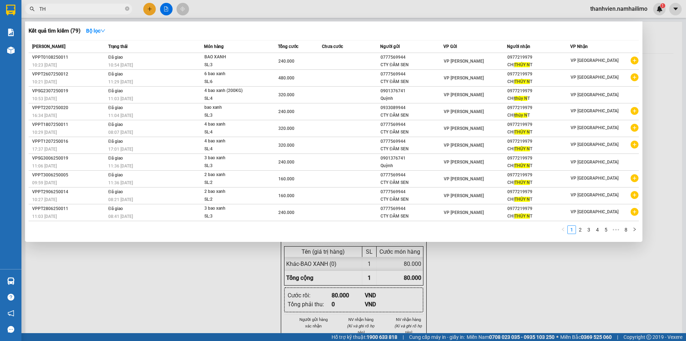
type input "T"
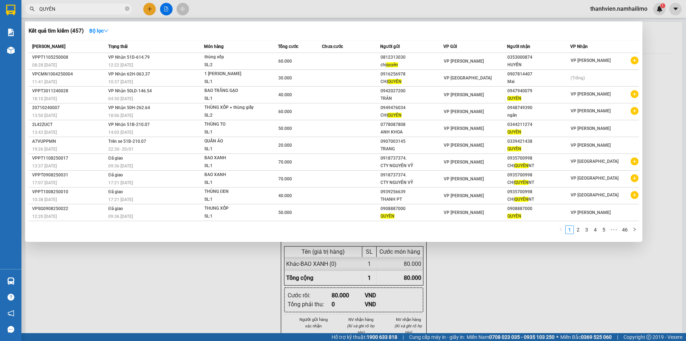
click at [118, 10] on input "QUYÊN" at bounding box center [81, 9] width 84 height 8
type input "Q"
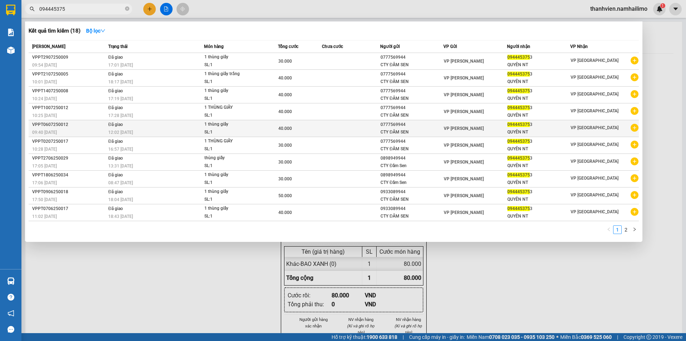
type input "094445375"
click at [566, 129] on div "QUYÊN NT" at bounding box center [539, 132] width 63 height 8
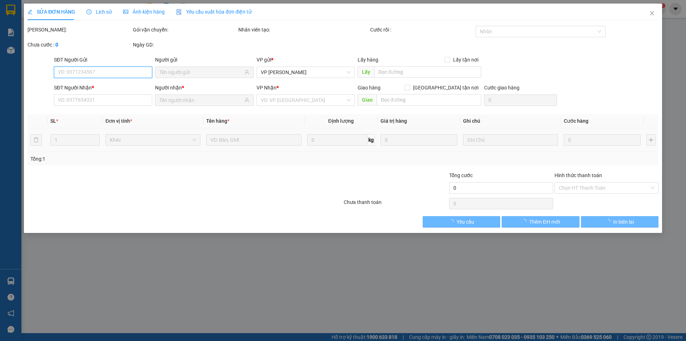
type input "0777569944"
type input "0944453753"
type input "40.000"
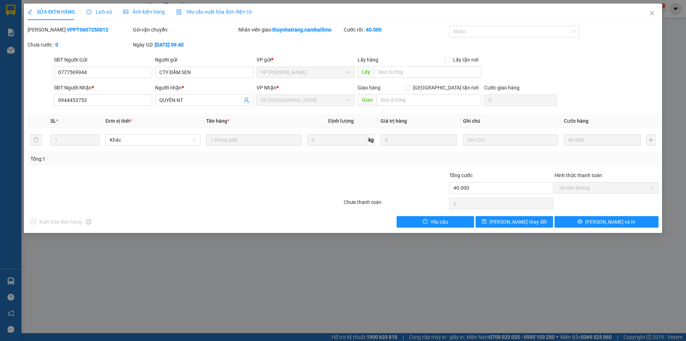
click at [308, 100] on span "VP [GEOGRAPHIC_DATA]" at bounding box center [306, 100] width 90 height 11
click at [654, 15] on icon "close" at bounding box center [653, 13] width 6 height 6
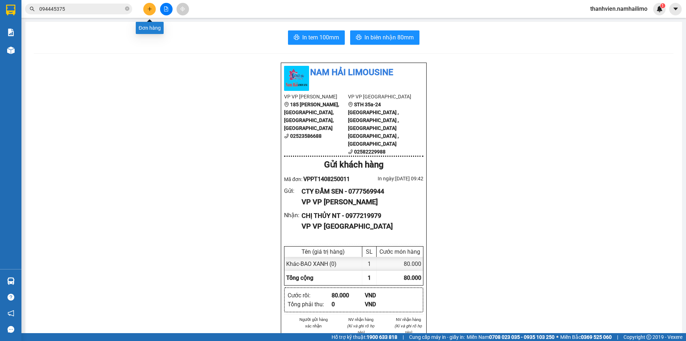
click at [149, 10] on icon "plus" at bounding box center [149, 8] width 5 height 5
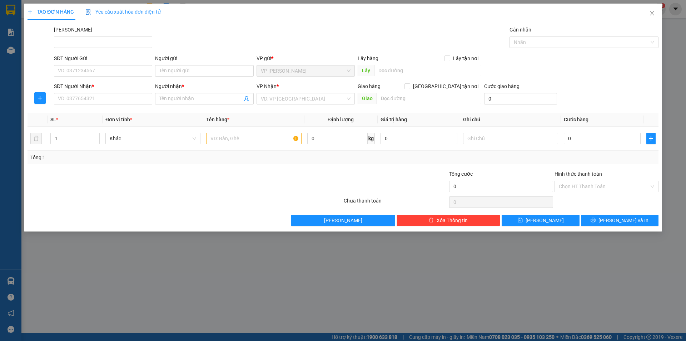
drag, startPoint x: 123, startPoint y: 286, endPoint x: 104, endPoint y: 237, distance: 53.1
click at [122, 270] on div "TẠO ĐƠN HÀNG Yêu cầu xuất hóa đơn điện tử Transit Pickup Surcharge Ids Transit …" at bounding box center [343, 170] width 686 height 341
drag, startPoint x: 145, startPoint y: 278, endPoint x: 358, endPoint y: 169, distance: 239.7
click at [157, 270] on div "TẠO ĐƠN HÀNG Yêu cầu xuất hóa đơn điện tử Transit Pickup Surcharge Ids Transit …" at bounding box center [343, 170] width 686 height 341
click at [655, 14] on icon "close" at bounding box center [653, 13] width 6 height 6
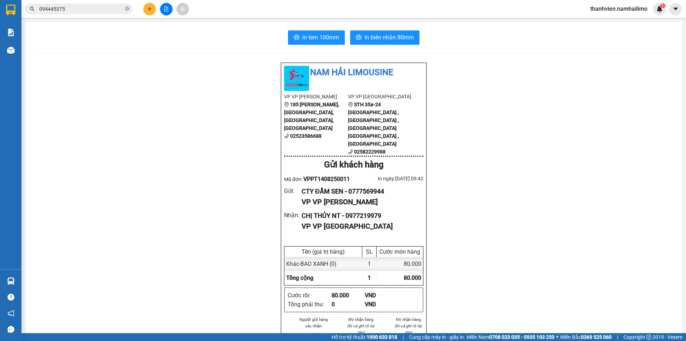
click at [80, 9] on input "094445375" at bounding box center [81, 9] width 84 height 8
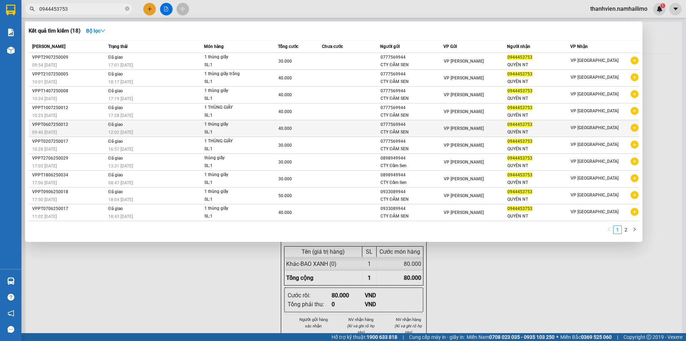
type input "0944453753"
click at [636, 130] on icon "plus-circle" at bounding box center [635, 128] width 8 height 8
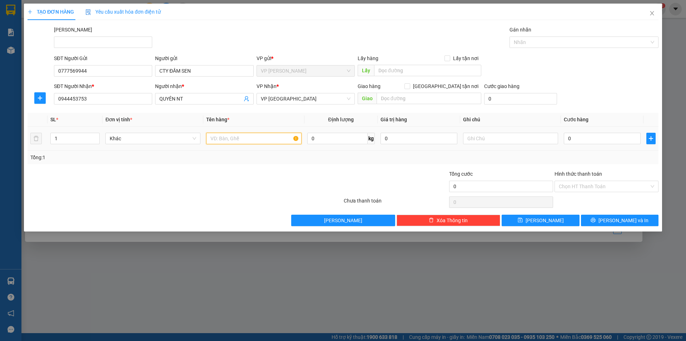
click at [238, 137] on input "text" at bounding box center [253, 138] width 95 height 11
type input "THÙNG GIẤY"
click at [587, 141] on input "0" at bounding box center [602, 138] width 77 height 11
type input "4"
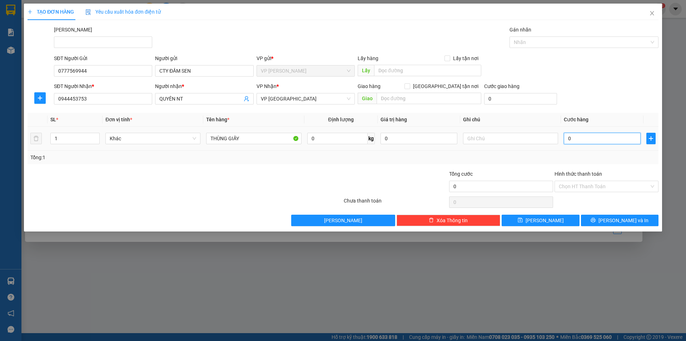
type input "4"
type input "40"
type input "40.000"
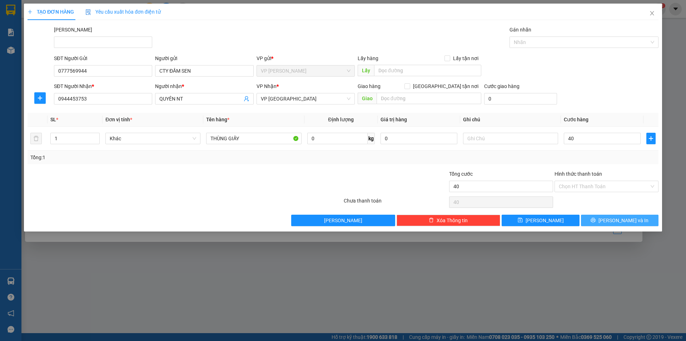
type input "40.000"
click at [596, 219] on icon "printer" at bounding box center [593, 220] width 5 height 5
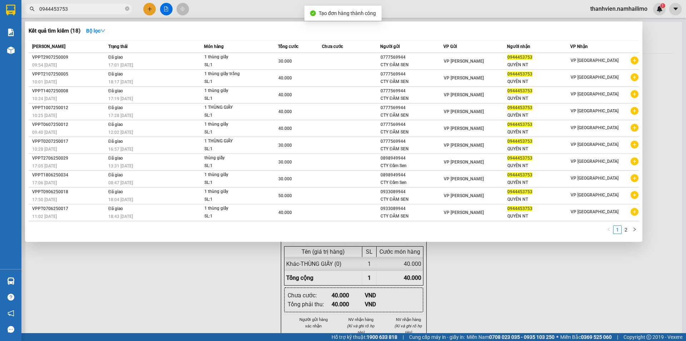
drag, startPoint x: 490, startPoint y: 306, endPoint x: 494, endPoint y: 293, distance: 13.6
click at [493, 297] on div at bounding box center [343, 170] width 686 height 341
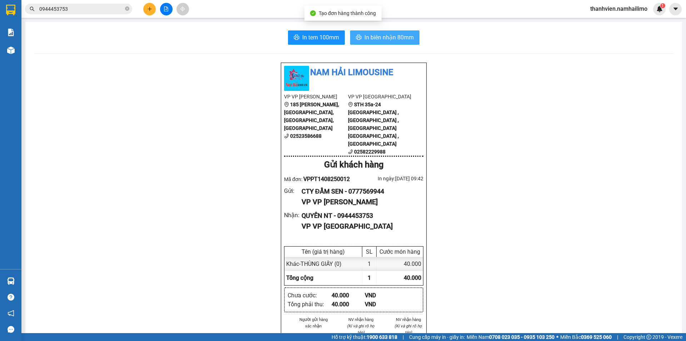
click at [387, 36] on span "In biên nhận 80mm" at bounding box center [389, 37] width 49 height 9
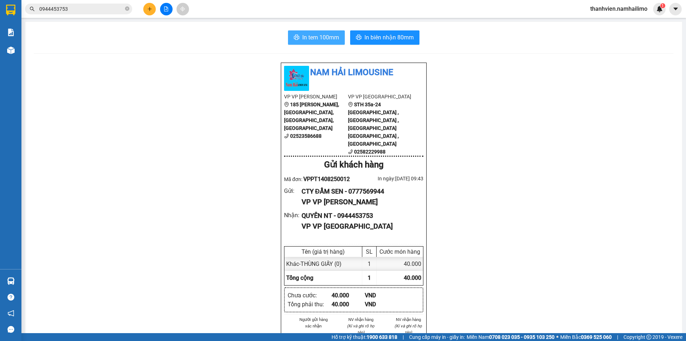
click at [318, 38] on span "In tem 100mm" at bounding box center [320, 37] width 37 height 9
click at [151, 8] on icon "plus" at bounding box center [149, 8] width 5 height 5
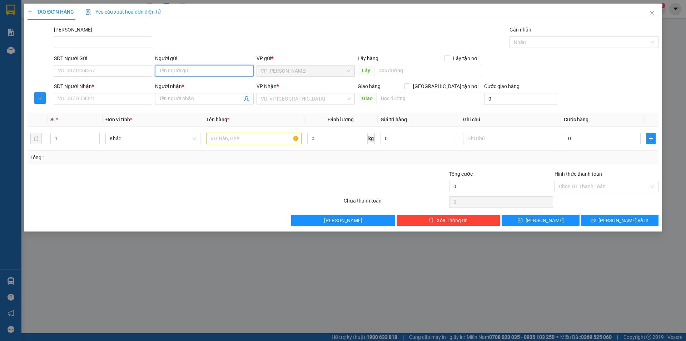
click at [177, 70] on input "Người gửi" at bounding box center [204, 70] width 98 height 11
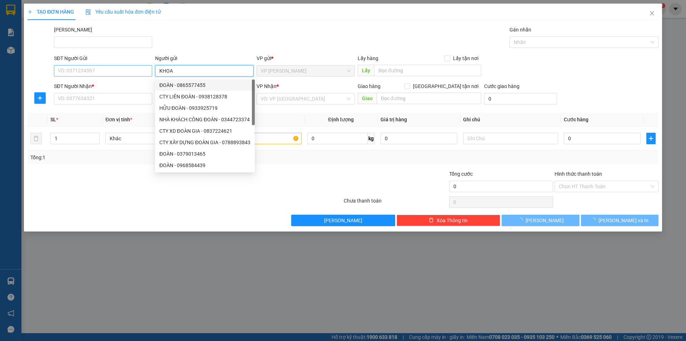
type input "KHOA"
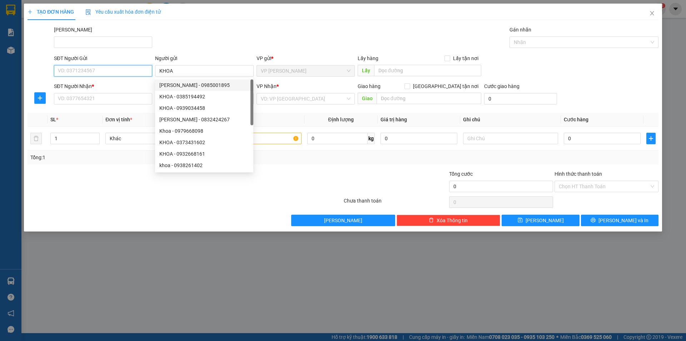
click at [112, 72] on input "SĐT Người Gửi" at bounding box center [103, 70] width 98 height 11
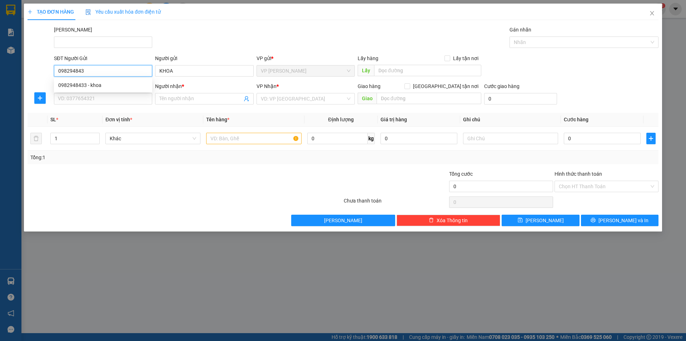
type input "0982948433"
click at [120, 88] on div "0982948433 - khoa" at bounding box center [103, 85] width 90 height 8
type input "khoa"
type input "0982948433"
type input "khoa"
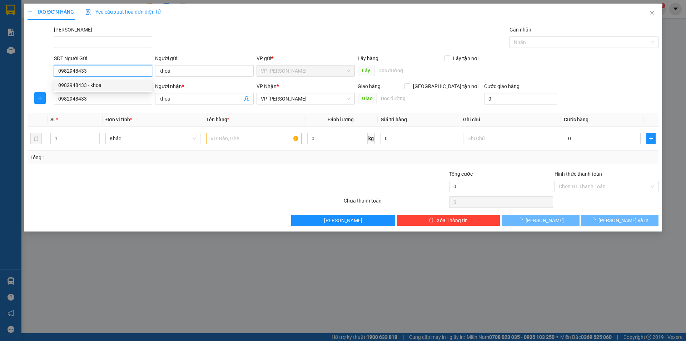
type input "20.000"
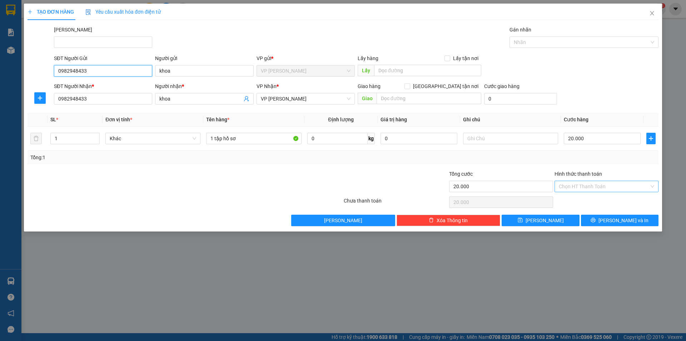
type input "0982948433"
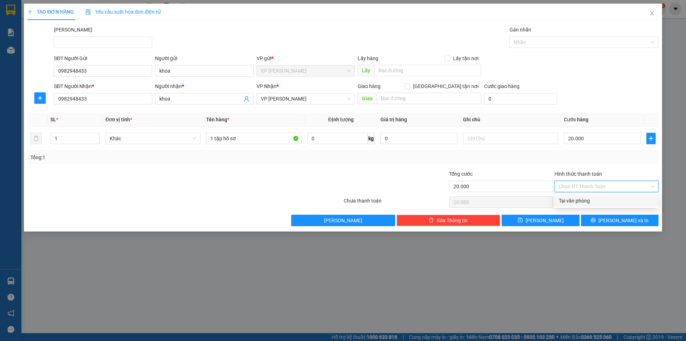
click at [589, 188] on input "Hình thức thanh toán" at bounding box center [604, 186] width 90 height 11
click at [588, 202] on div "Tại văn phòng" at bounding box center [606, 201] width 95 height 8
type input "0"
click at [603, 224] on button "[PERSON_NAME] và In" at bounding box center [620, 219] width 78 height 11
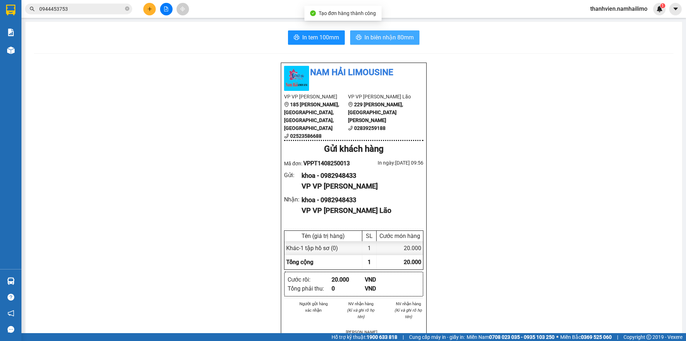
click at [396, 35] on span "In biên nhận 80mm" at bounding box center [389, 37] width 49 height 9
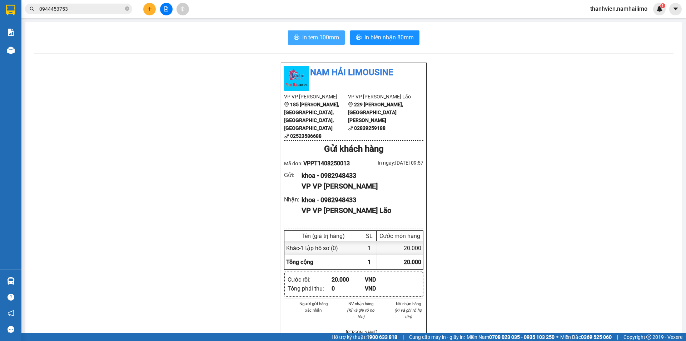
click at [324, 39] on span "In tem 100mm" at bounding box center [320, 37] width 37 height 9
click at [168, 13] on button at bounding box center [166, 9] width 13 height 13
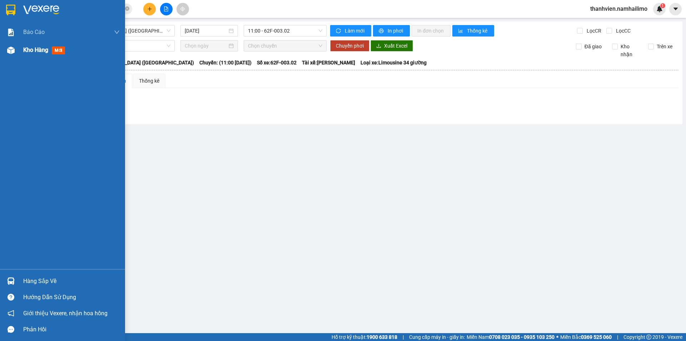
click at [36, 54] on div "Kho hàng mới" at bounding box center [45, 49] width 45 height 9
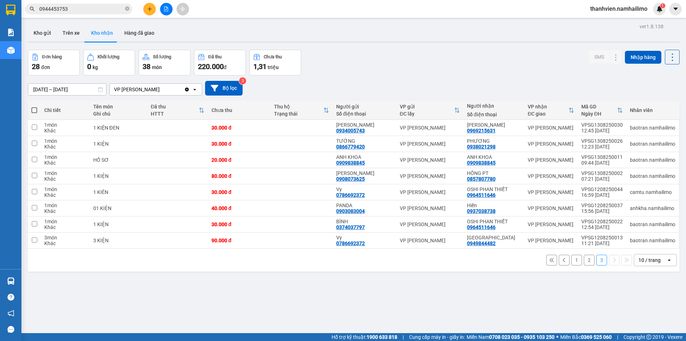
click at [588, 261] on button "2" at bounding box center [589, 260] width 11 height 11
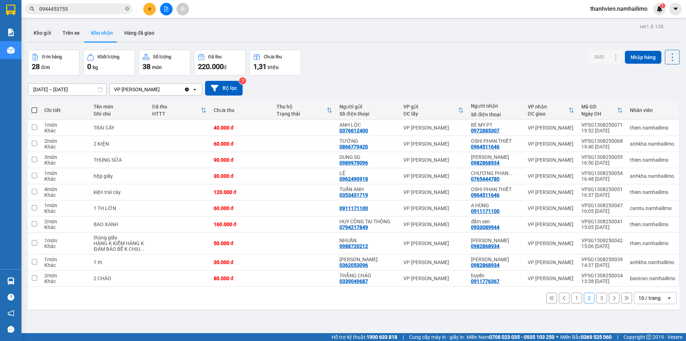
click at [572, 299] on button "1" at bounding box center [577, 297] width 11 height 11
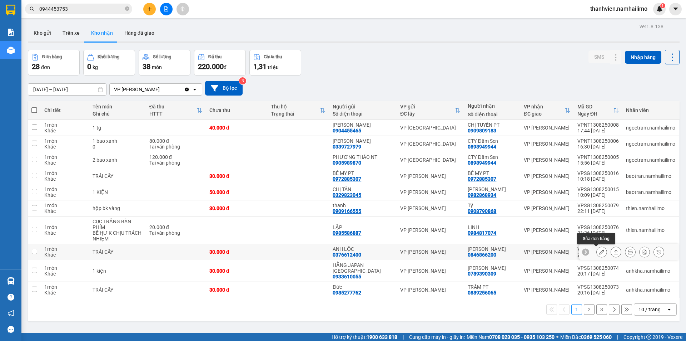
click at [600, 253] on icon at bounding box center [602, 251] width 5 height 5
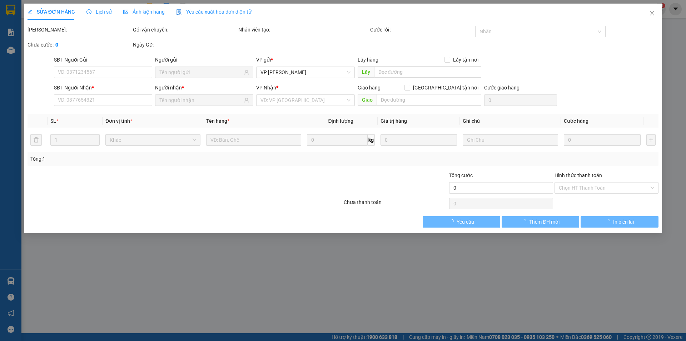
type input "0376612400"
type input "ANH LỘC"
type input "0846866200"
type input "[PERSON_NAME]"
type input "30.000"
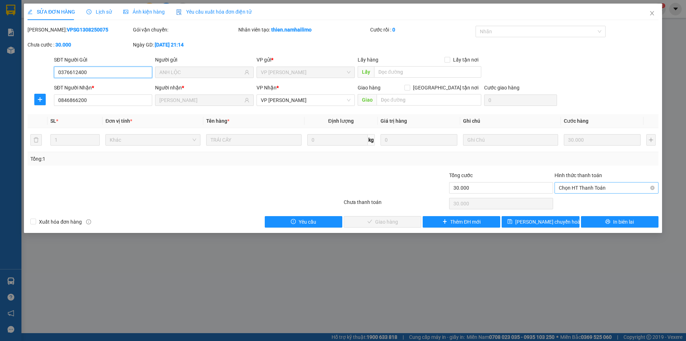
click at [575, 186] on span "Chọn HT Thanh Toán" at bounding box center [606, 187] width 95 height 11
click at [574, 203] on div "Tại văn phòng" at bounding box center [606, 202] width 95 height 8
type input "0"
click at [414, 221] on button "Giao hàng" at bounding box center [383, 221] width 78 height 11
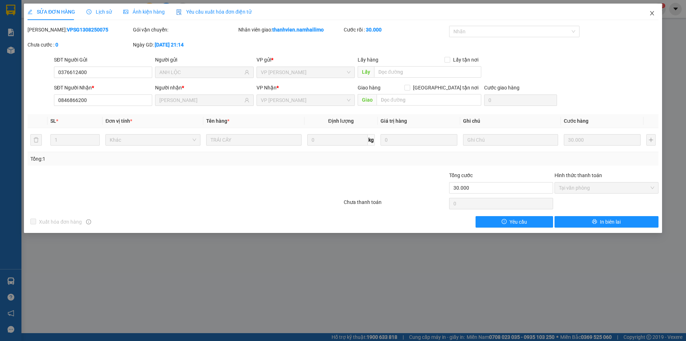
click at [655, 14] on icon "close" at bounding box center [653, 13] width 6 height 6
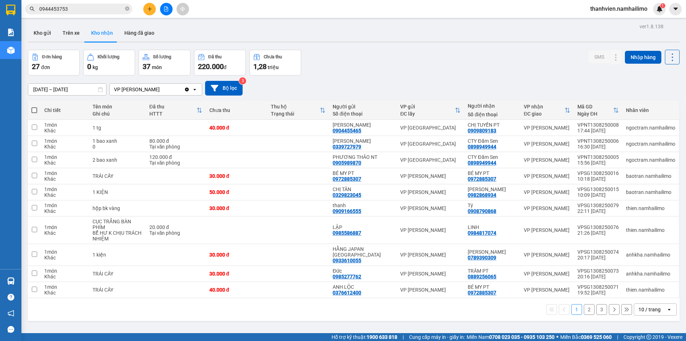
click at [584, 305] on button "2" at bounding box center [589, 309] width 11 height 11
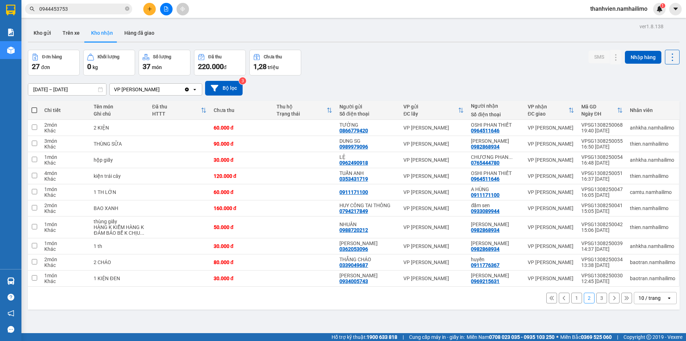
click at [597, 300] on button "3" at bounding box center [602, 297] width 11 height 11
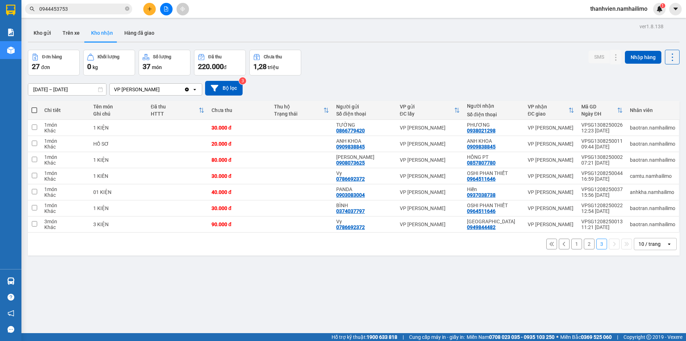
click at [587, 244] on button "2" at bounding box center [589, 243] width 11 height 11
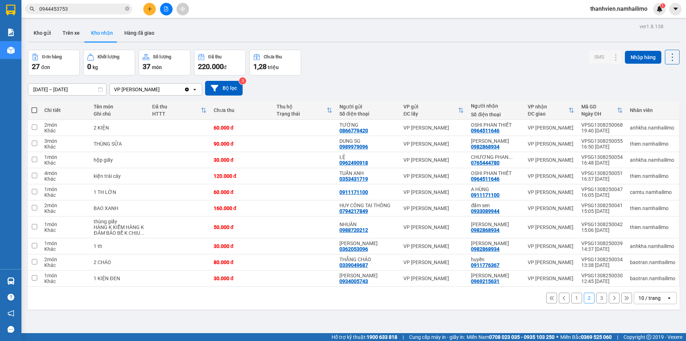
click at [574, 302] on button "1" at bounding box center [577, 297] width 11 height 11
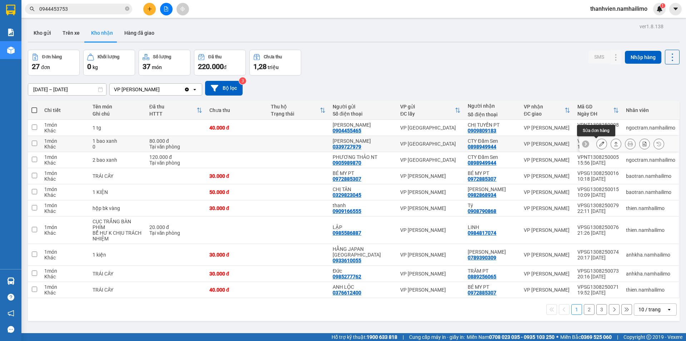
click at [600, 143] on icon at bounding box center [602, 143] width 5 height 5
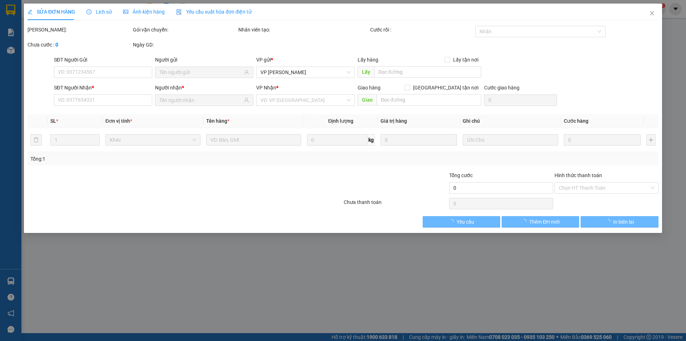
type input "0339727979"
type input "[PERSON_NAME]"
type input "0898949944"
type input "CTY Đầm Sen"
type input "80.000"
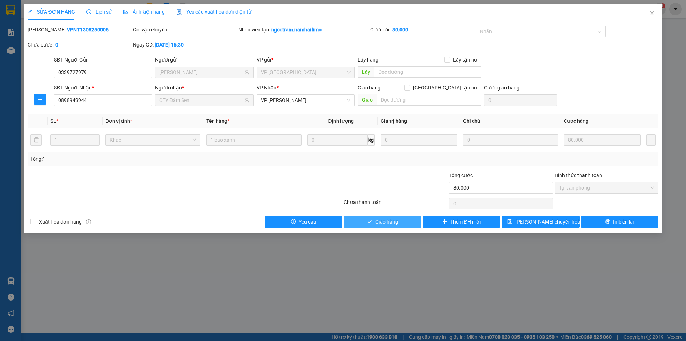
click at [391, 225] on span "Giao hàng" at bounding box center [386, 222] width 23 height 8
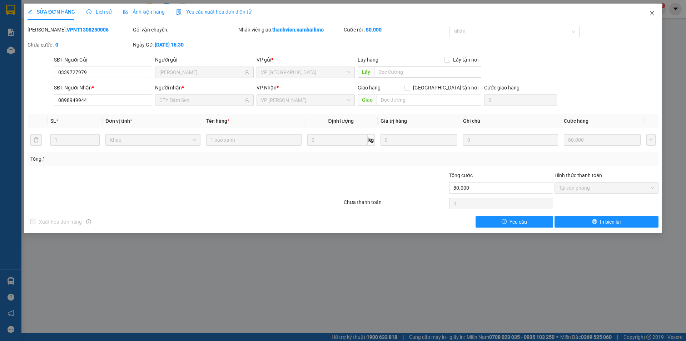
click at [651, 16] on icon "close" at bounding box center [653, 13] width 6 height 6
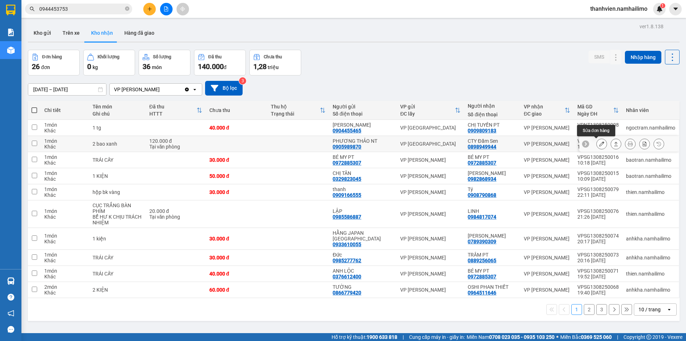
click at [600, 145] on icon at bounding box center [602, 143] width 5 height 5
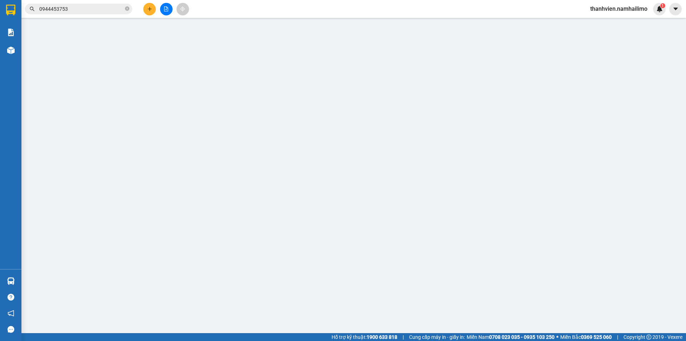
type input "0905989870"
type input "PHƯƠNG THẢO NT"
type input "0898949944"
type input "CTY Đầm Sen"
type input "120.000"
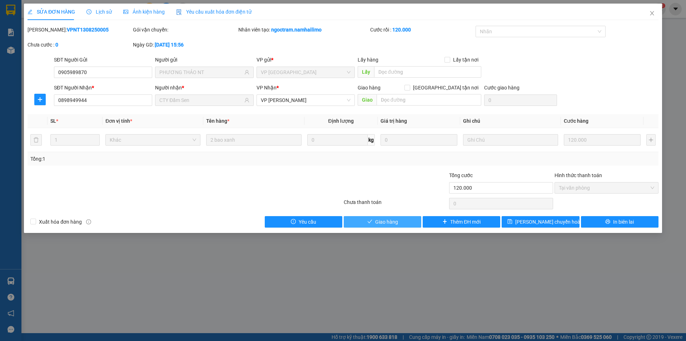
click at [405, 223] on button "Giao hàng" at bounding box center [383, 221] width 78 height 11
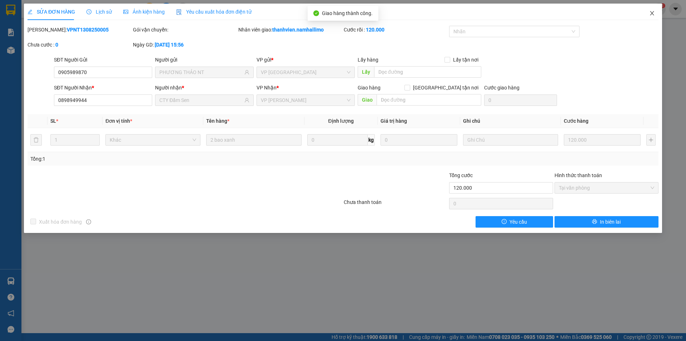
click at [653, 15] on icon "close" at bounding box center [652, 13] width 4 height 4
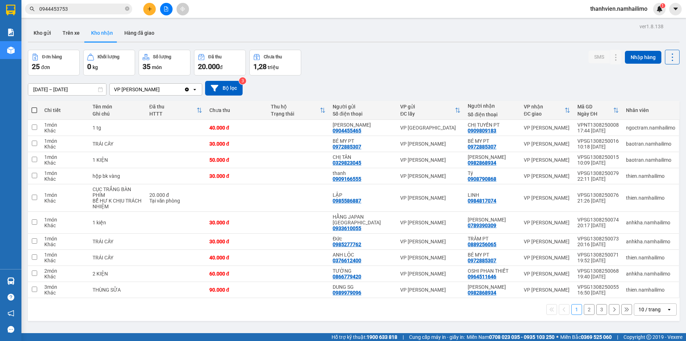
click at [584, 305] on button "2" at bounding box center [589, 309] width 11 height 11
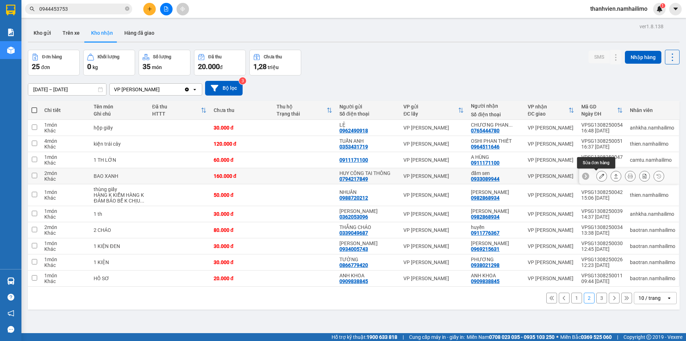
click at [600, 174] on icon at bounding box center [602, 175] width 5 height 5
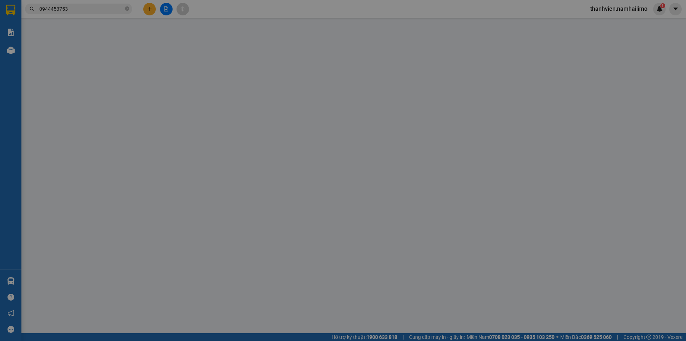
type input "0794217849"
type input "HUY CÔNG TAI THÔNG"
type input "0933089944"
type input "đầm sen"
type input "160.000"
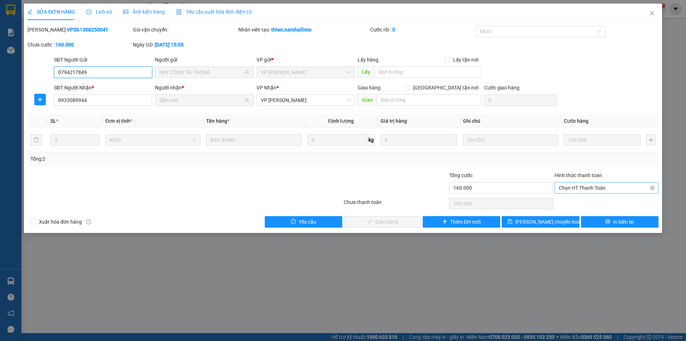
click at [588, 184] on span "Chọn HT Thanh Toán" at bounding box center [606, 187] width 95 height 11
click at [581, 202] on div "Tại văn phòng" at bounding box center [606, 202] width 95 height 8
type input "0"
click at [415, 222] on button "Giao hàng" at bounding box center [383, 221] width 78 height 11
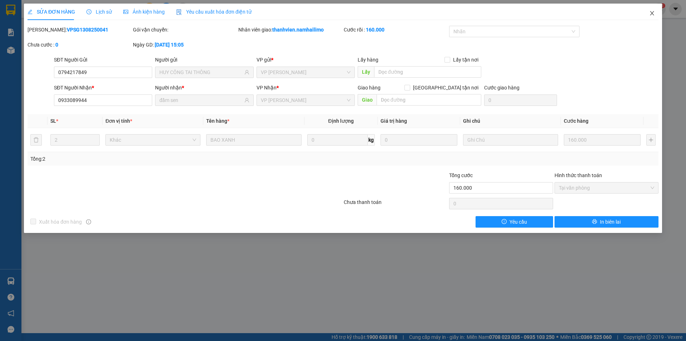
click at [648, 13] on span "Close" at bounding box center [652, 14] width 20 height 20
